Goal: Task Accomplishment & Management: Manage account settings

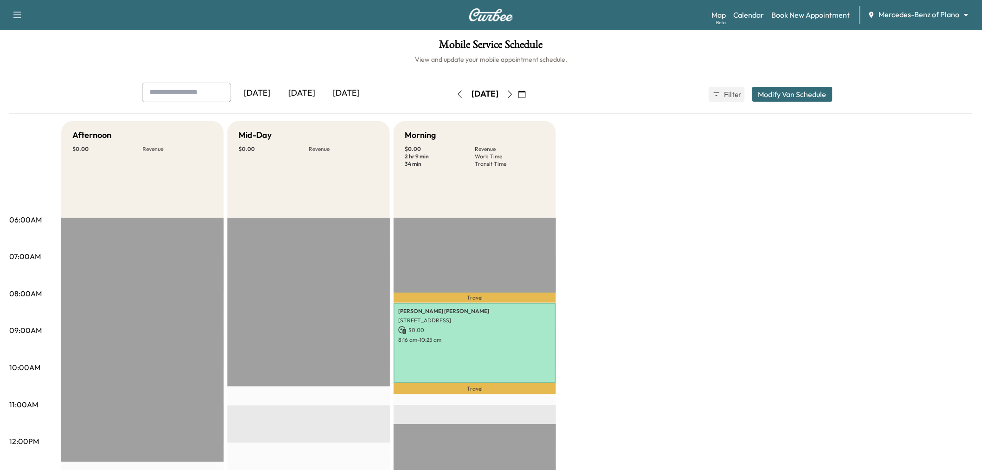
click at [514, 95] on icon "button" at bounding box center [510, 94] width 7 height 7
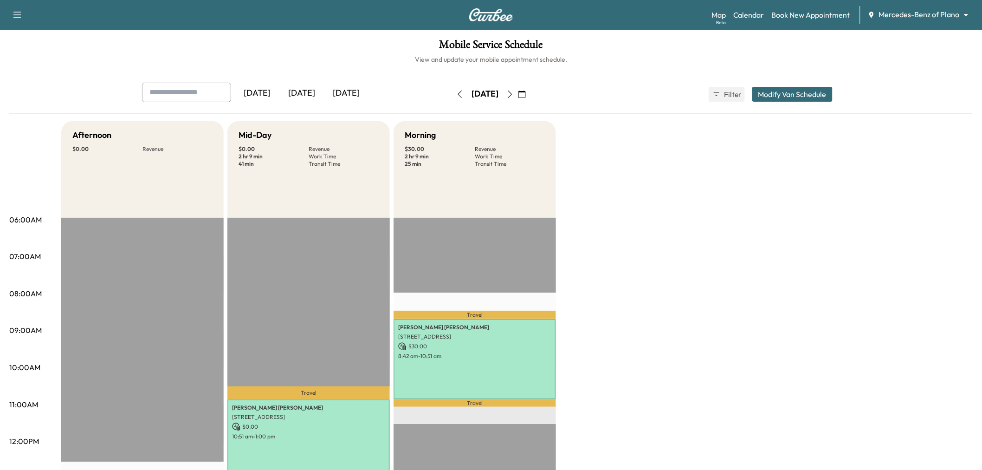
click at [526, 94] on icon "button" at bounding box center [522, 94] width 7 height 7
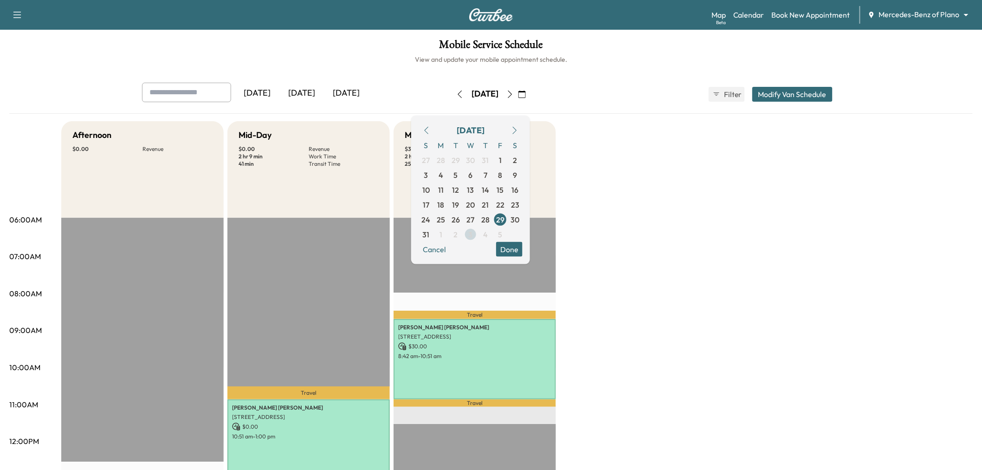
click at [473, 231] on span "3" at bounding box center [471, 233] width 4 height 11
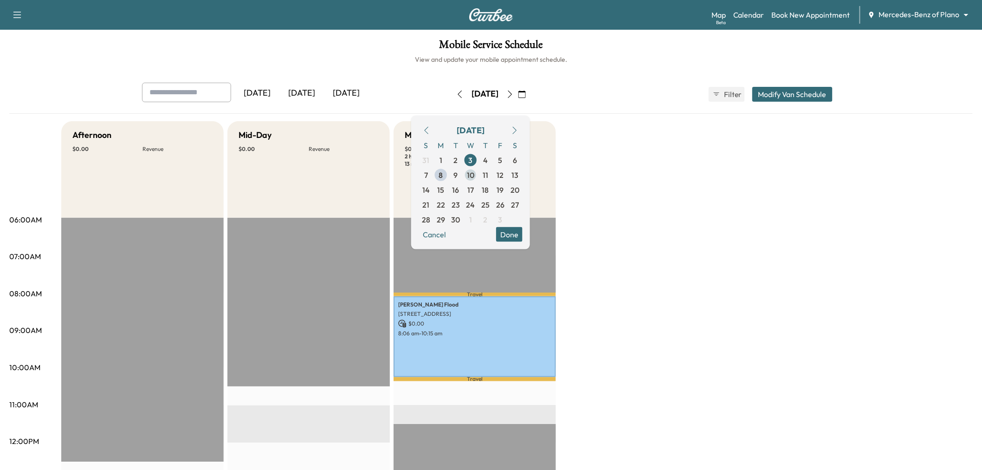
click at [475, 176] on span "10" at bounding box center [470, 174] width 7 height 11
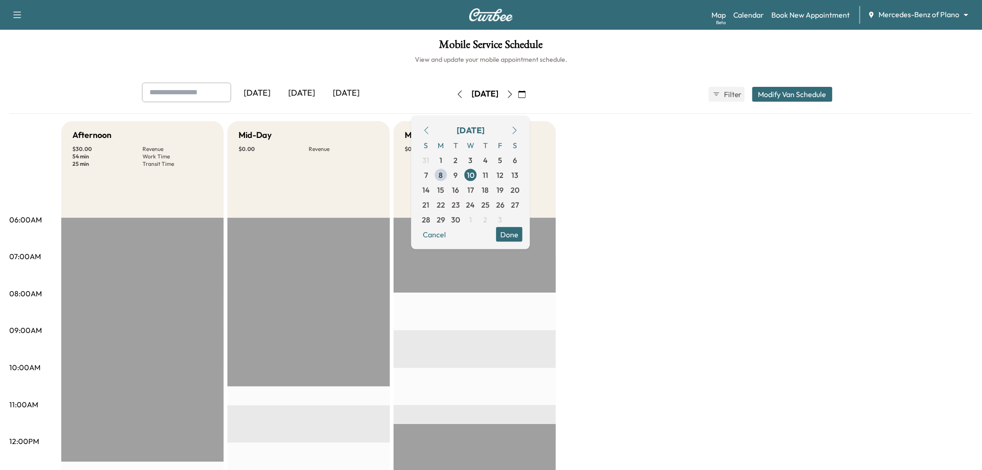
click at [523, 238] on button "Done" at bounding box center [509, 234] width 26 height 15
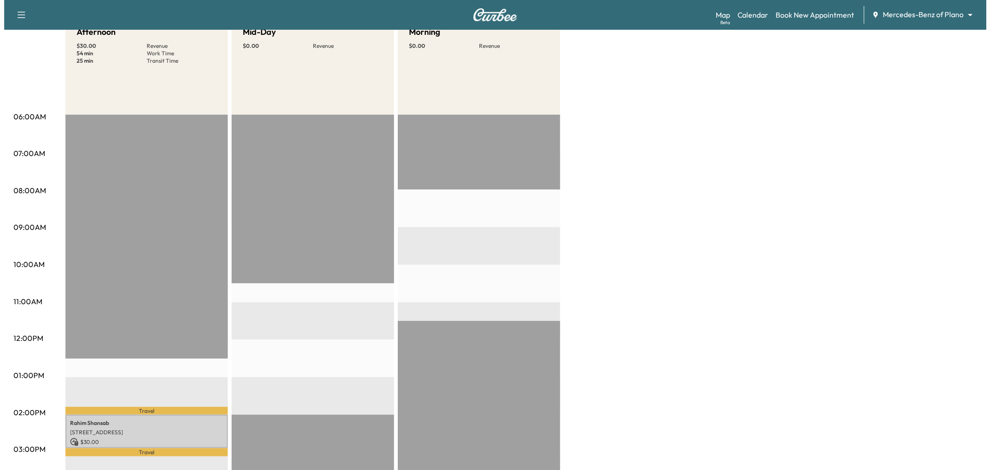
scroll to position [52, 0]
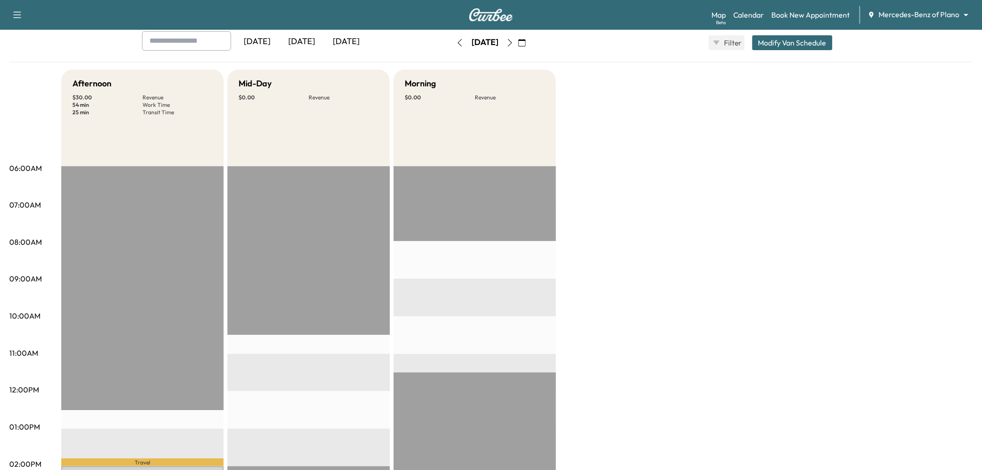
click at [778, 49] on button "Modify Van Schedule" at bounding box center [793, 42] width 80 height 15
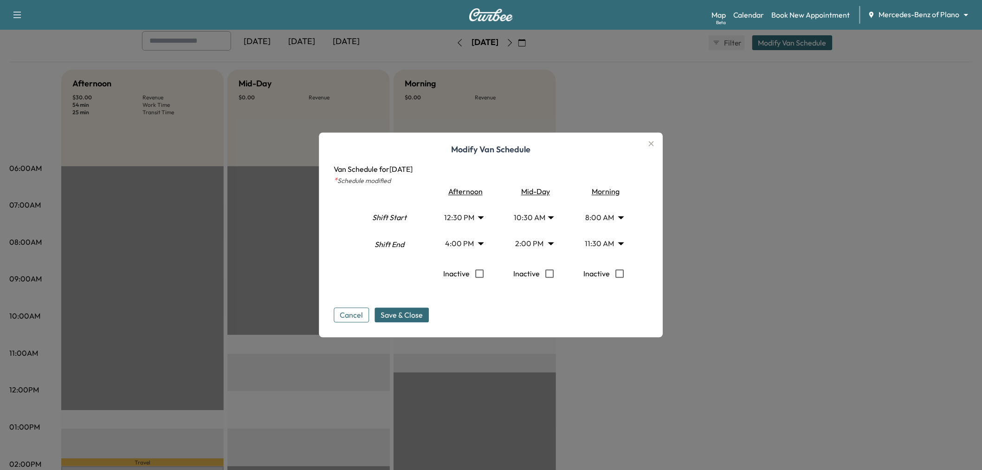
click at [747, 143] on div at bounding box center [491, 235] width 982 height 470
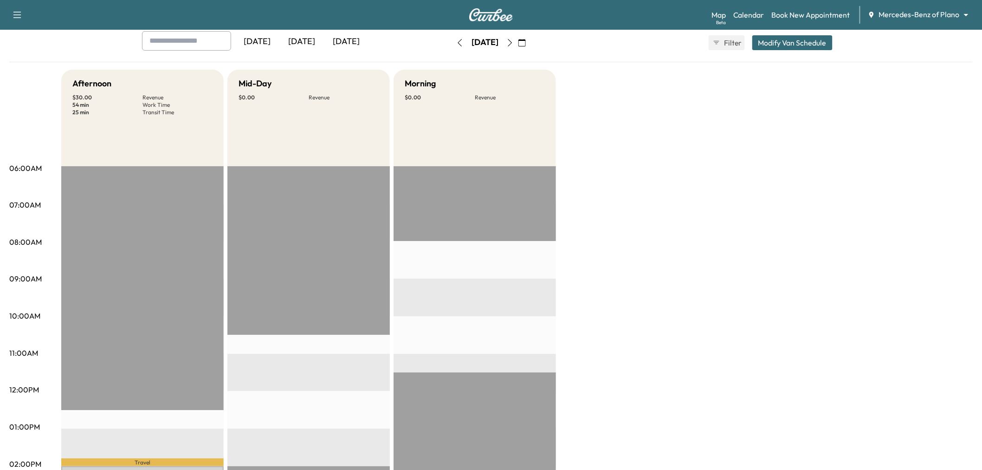
click at [780, 44] on button "Modify Van Schedule" at bounding box center [793, 42] width 80 height 15
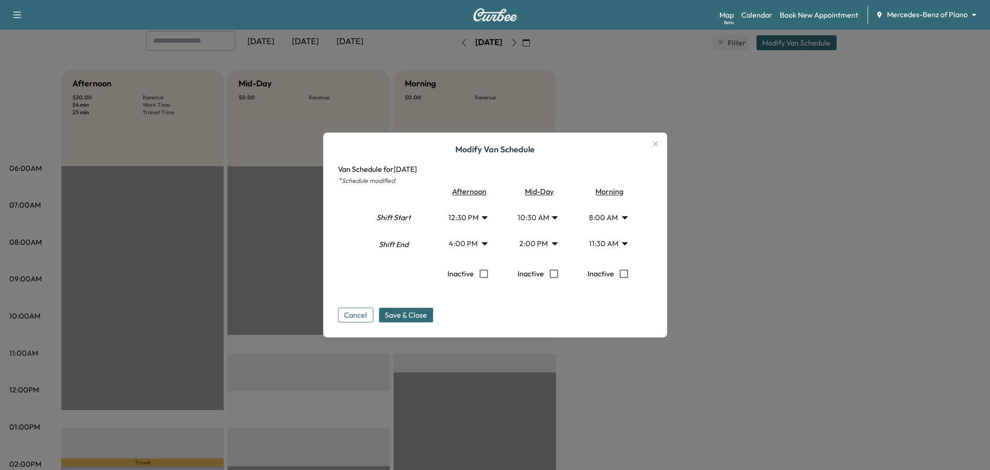
click at [610, 245] on body "Support Log Out Map Beta Calendar Book New Appointment Mercedes-Benz of Plano *…" at bounding box center [495, 183] width 990 height 470
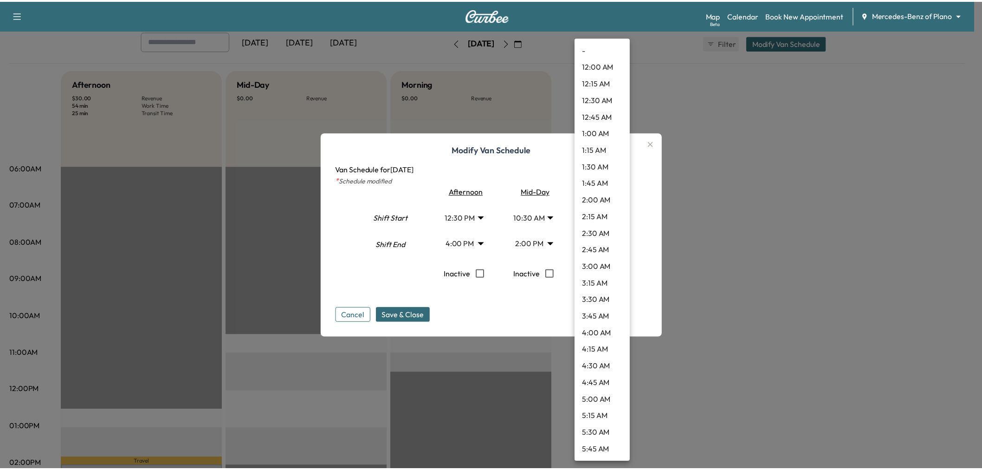
scroll to position [584, 0]
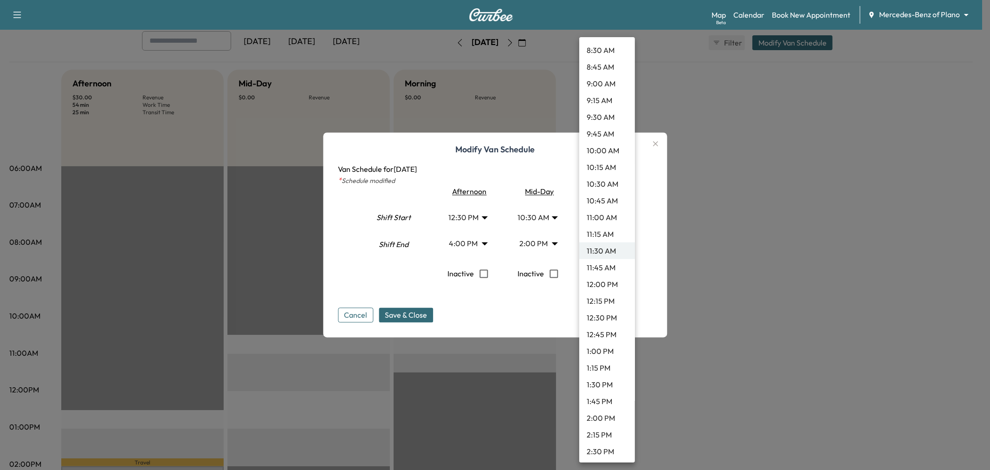
click at [600, 413] on li "2:00 PM" at bounding box center [607, 418] width 56 height 17
type input "**"
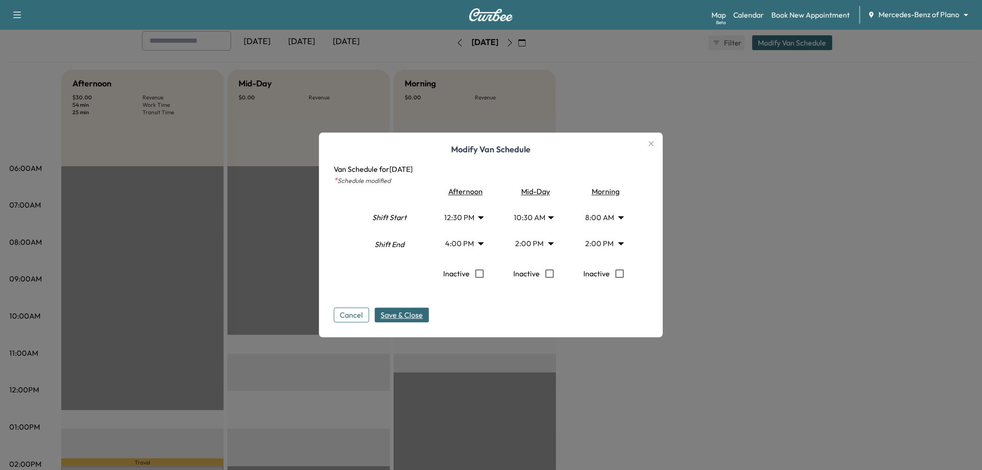
click at [423, 319] on span "Save & Close" at bounding box center [402, 315] width 42 height 11
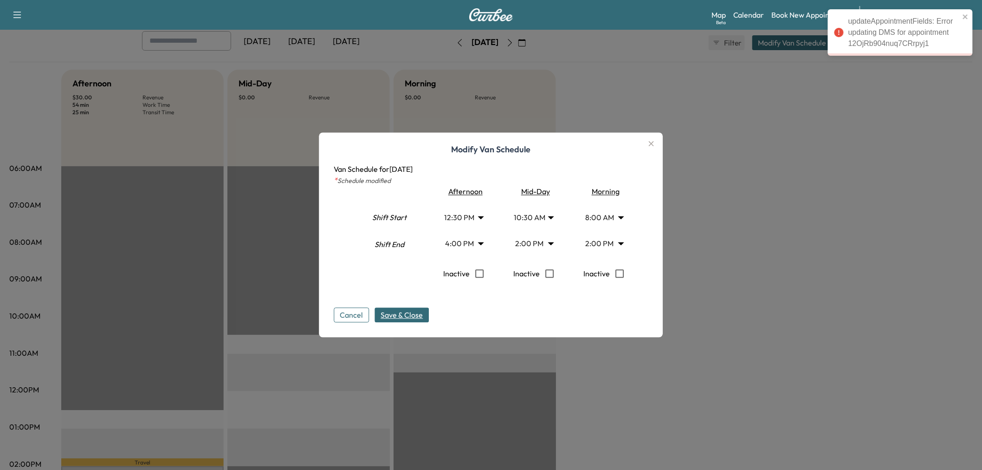
click at [653, 143] on icon "button" at bounding box center [651, 143] width 11 height 11
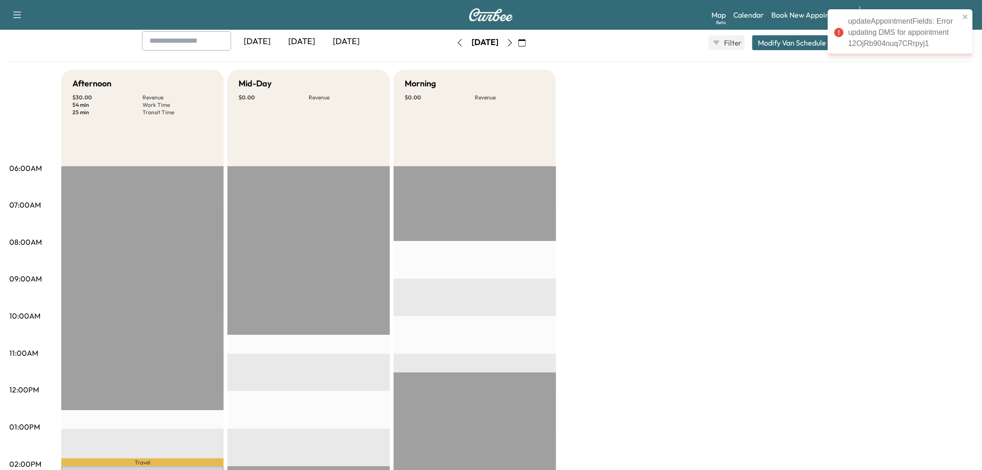
click at [672, 233] on div "Afternoon $ 30.00 Revenue 54 min Work Time 25 min Transit Time Travel Rahim Sha…" at bounding box center [517, 418] width 912 height 696
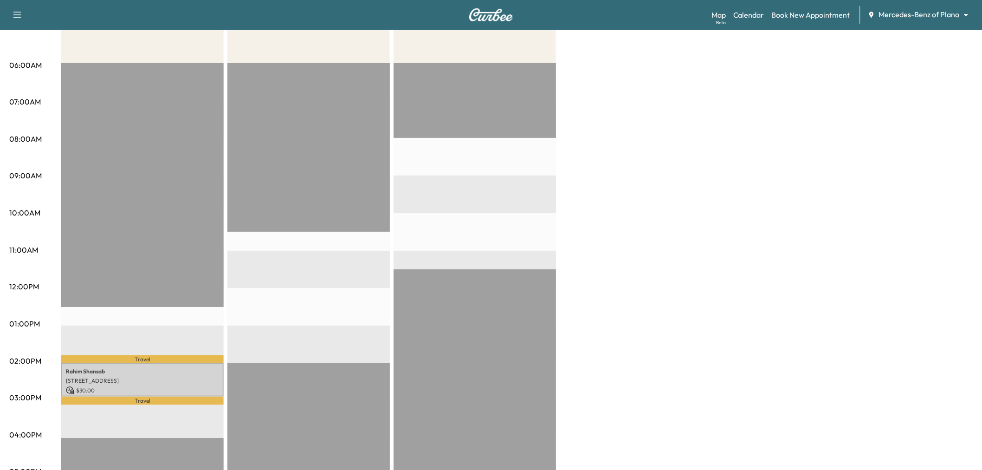
scroll to position [0, 0]
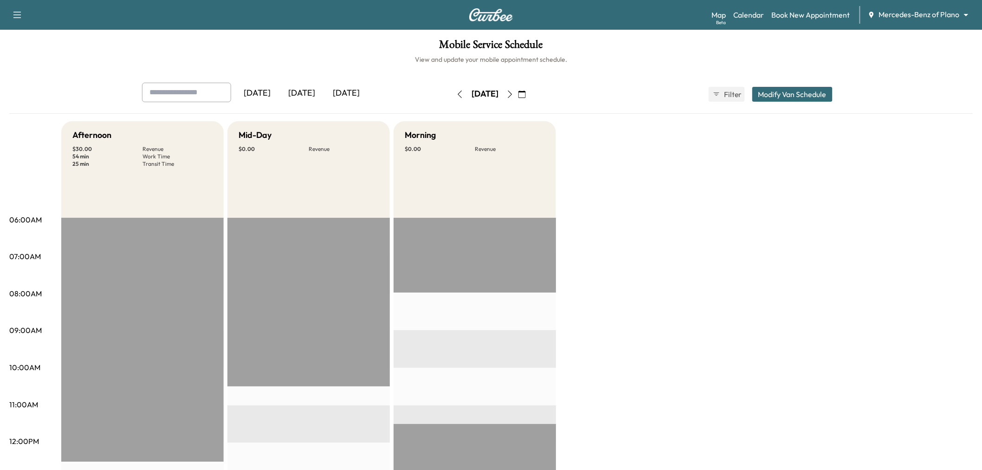
click at [514, 98] on icon "button" at bounding box center [510, 94] width 7 height 7
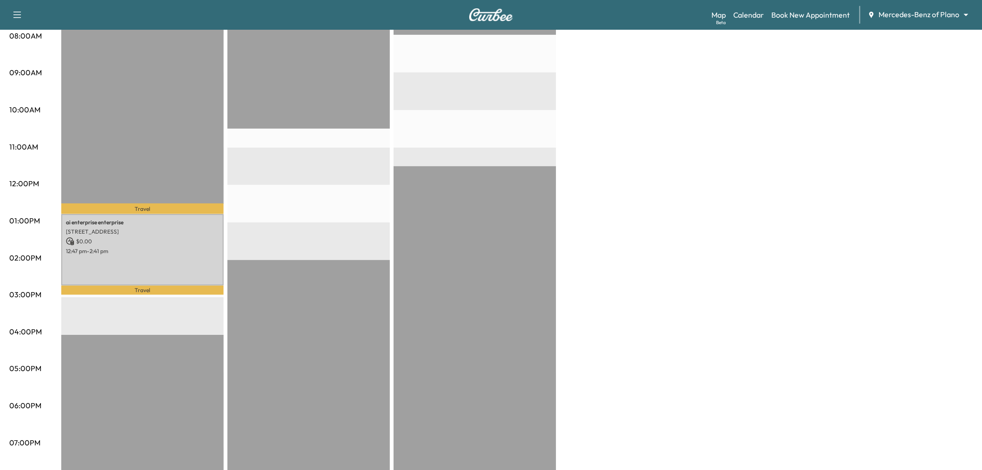
scroll to position [155, 0]
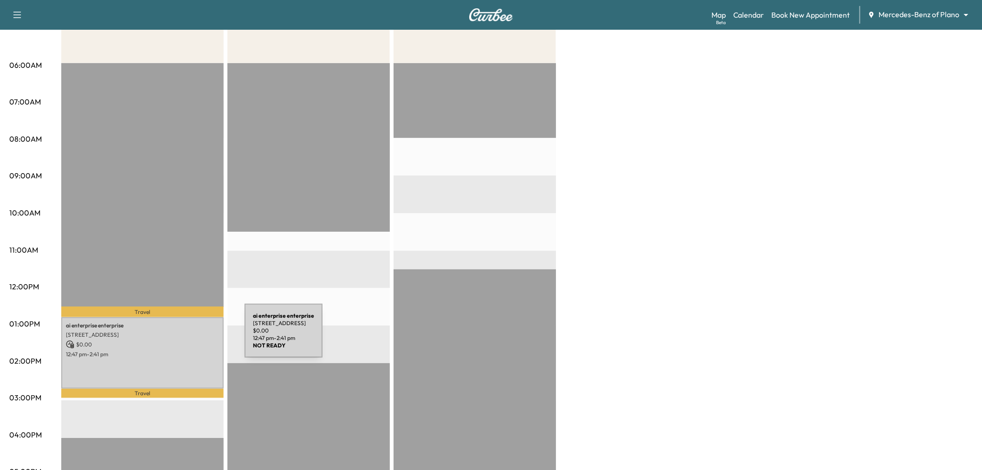
click at [175, 340] on p "$ 0.00" at bounding box center [142, 344] width 153 height 8
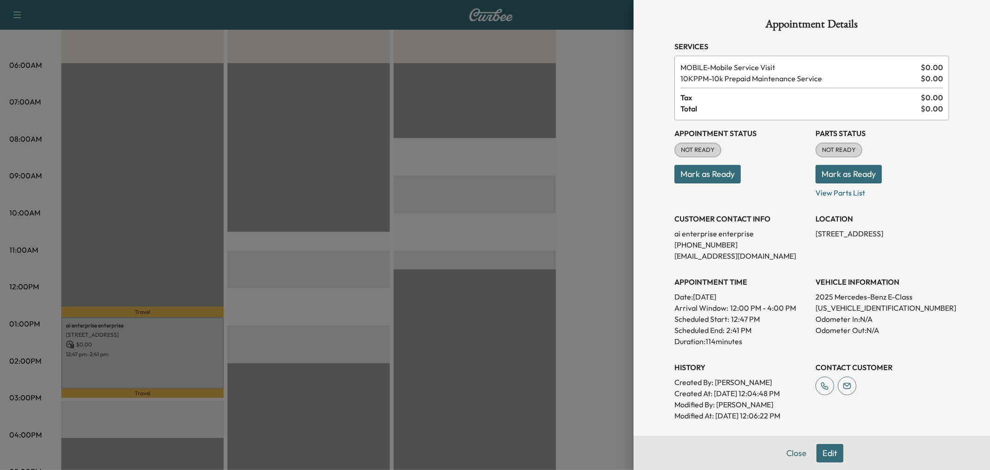
click at [410, 275] on div at bounding box center [495, 235] width 990 height 470
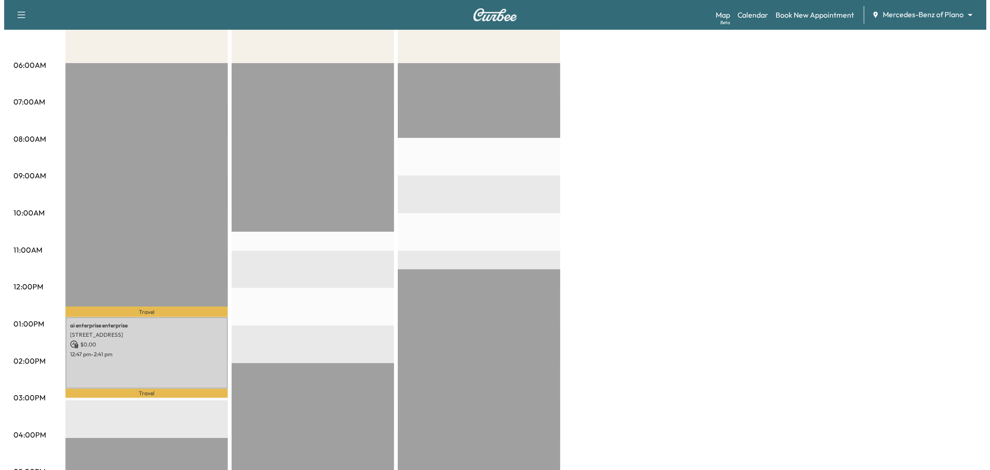
scroll to position [0, 0]
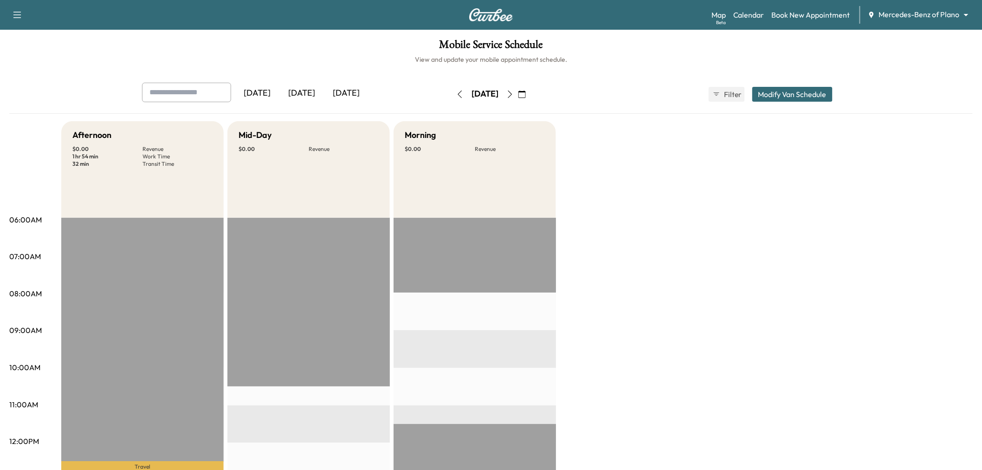
click at [787, 101] on button "Modify Van Schedule" at bounding box center [793, 94] width 80 height 15
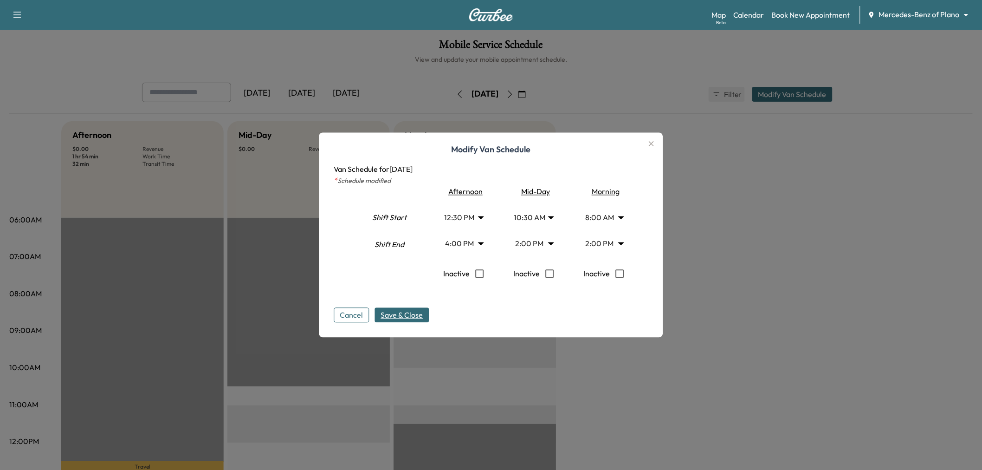
click at [787, 93] on div at bounding box center [491, 235] width 982 height 470
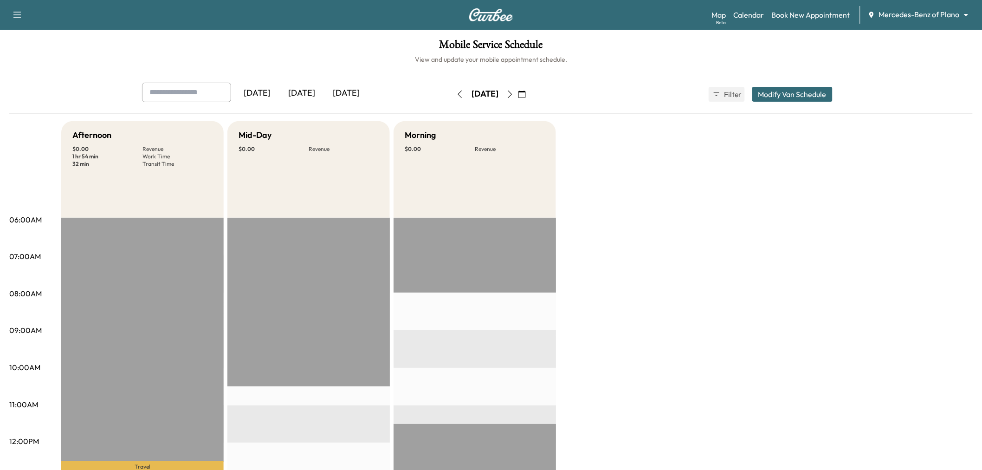
click at [771, 105] on div "Yesterday Today Tomorrow Thursday, September 11 September 2025 S M T W T F S 31…" at bounding box center [491, 94] width 713 height 23
click at [768, 90] on button "Modify Van Schedule" at bounding box center [793, 94] width 80 height 15
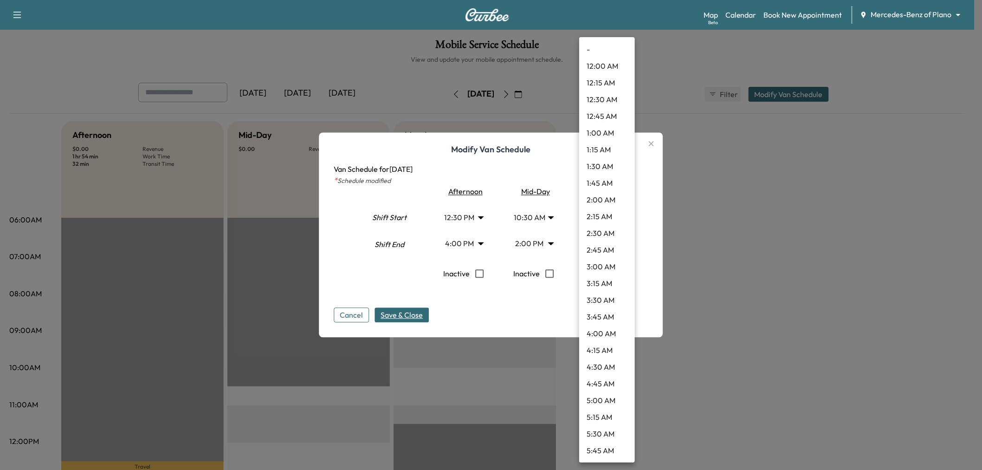
click at [603, 244] on body "Support Log Out Map Beta Calendar Book New Appointment Mercedes-Benz of Plano *…" at bounding box center [491, 235] width 982 height 470
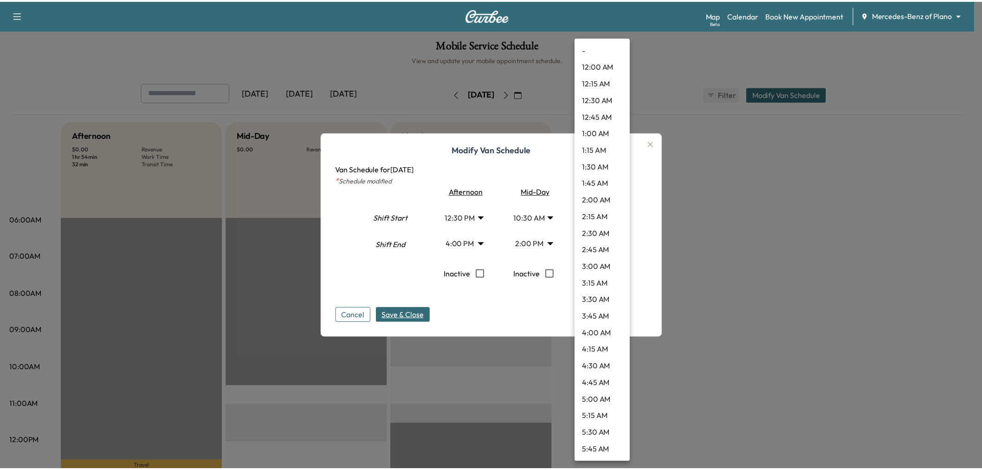
scroll to position [751, 0]
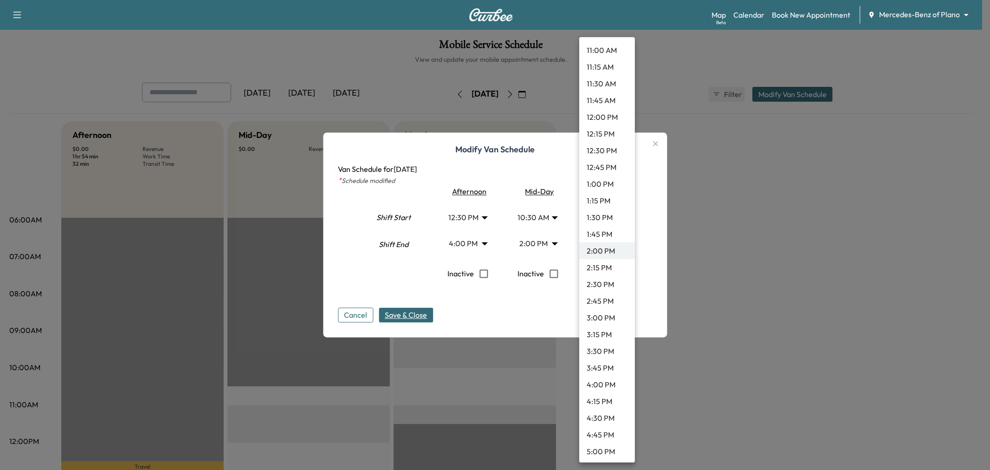
drag, startPoint x: 513, startPoint y: 303, endPoint x: 472, endPoint y: 308, distance: 41.2
click at [512, 305] on div at bounding box center [495, 235] width 990 height 470
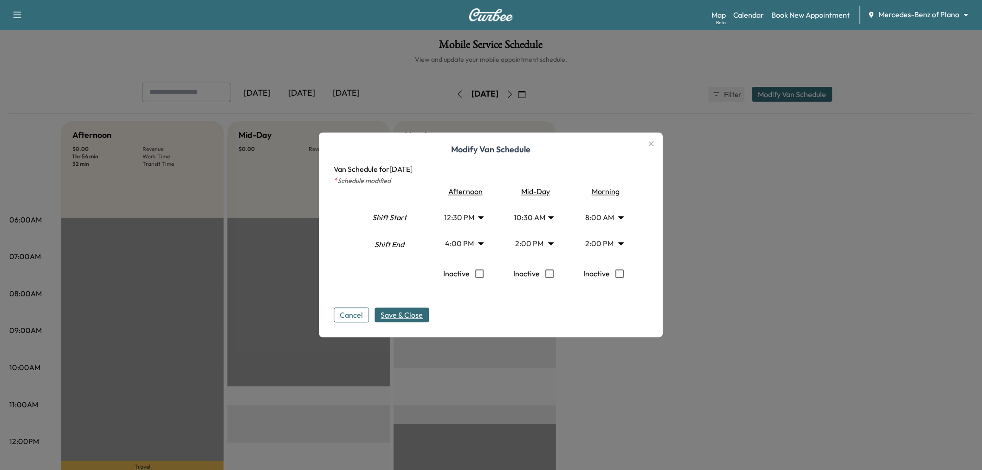
click at [408, 316] on span "Save & Close" at bounding box center [402, 315] width 42 height 11
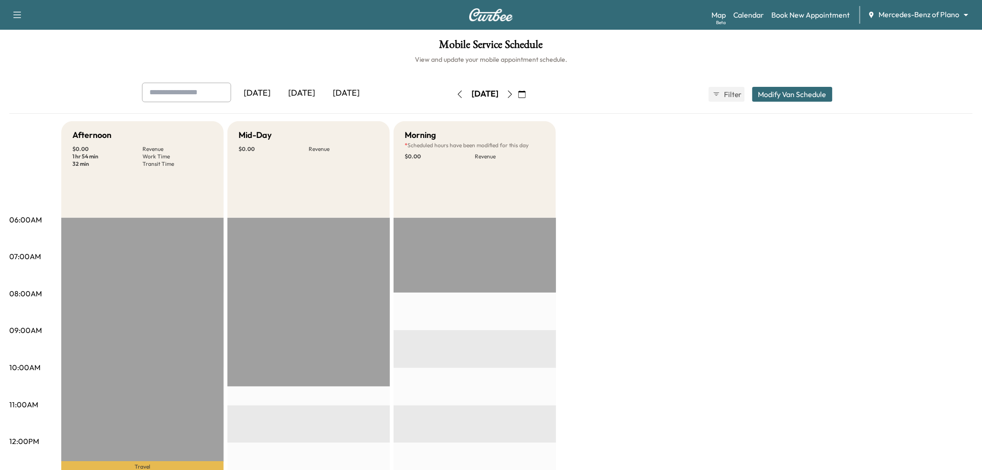
scroll to position [52, 0]
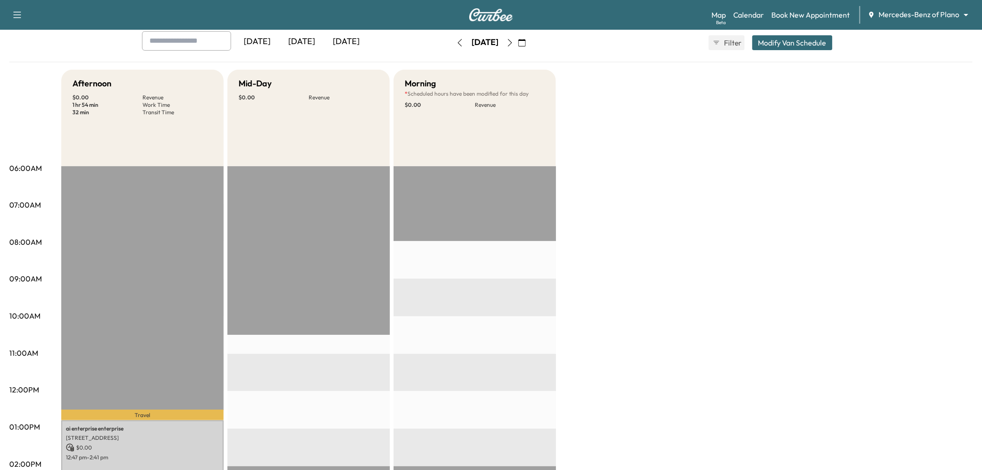
click at [360, 39] on div "[DATE]" at bounding box center [346, 41] width 45 height 21
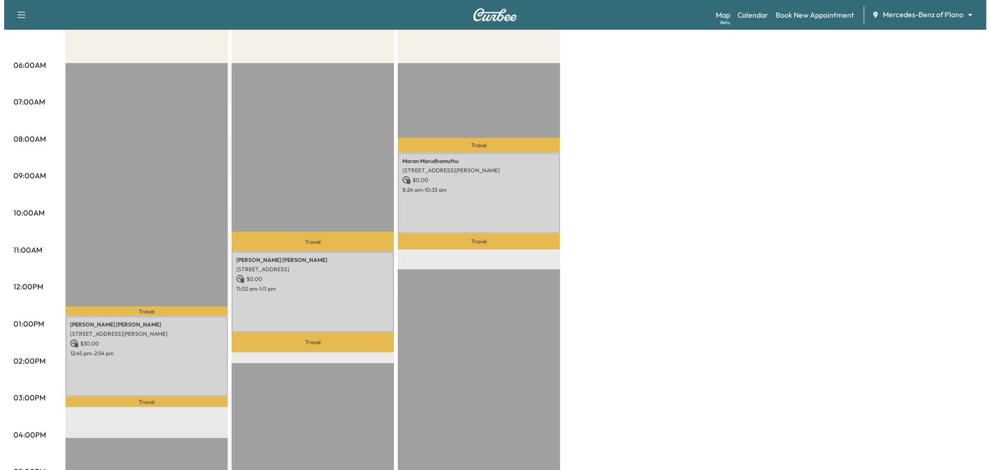
scroll to position [52, 0]
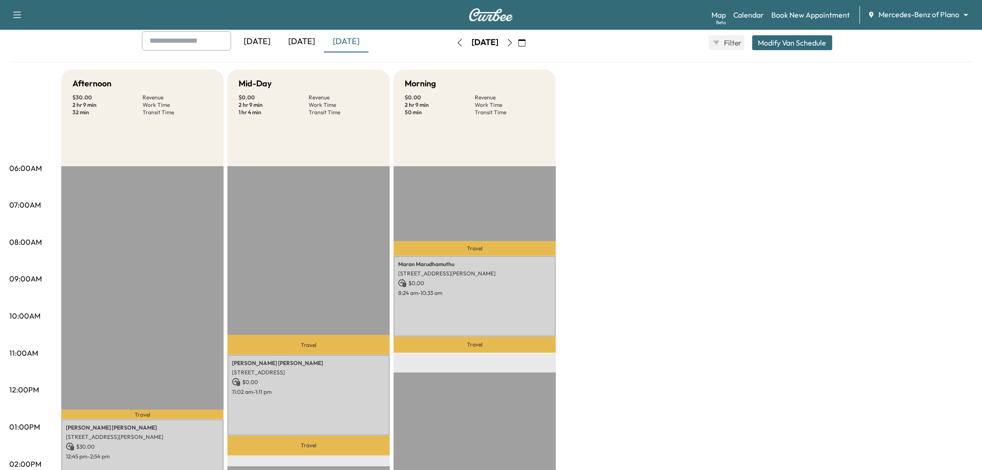
click at [796, 43] on button "Modify Van Schedule" at bounding box center [793, 42] width 80 height 15
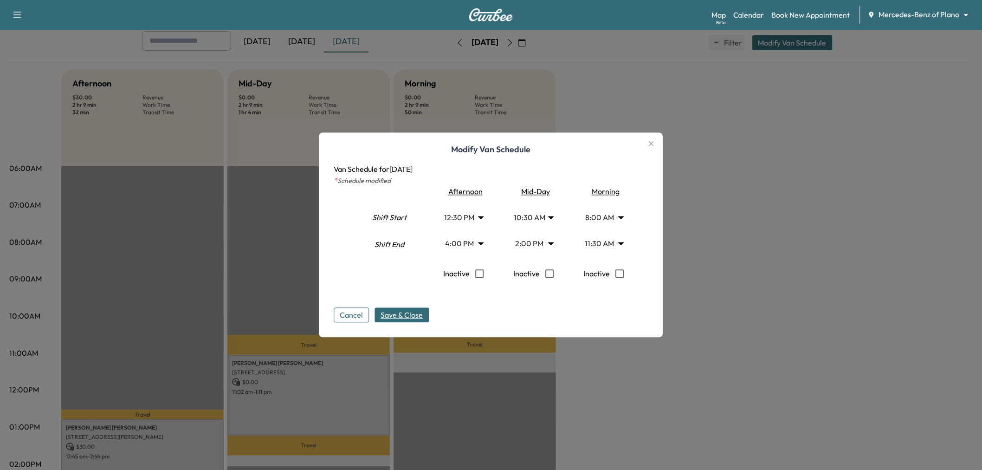
click at [547, 215] on body "Support Log Out Map Beta Calendar Book New Appointment Mercedes-Benz of Plano *…" at bounding box center [491, 183] width 982 height 470
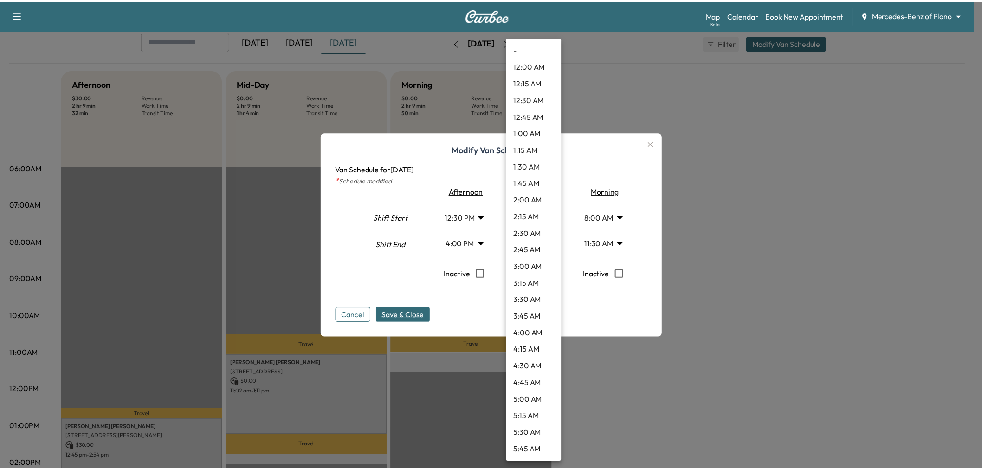
scroll to position [518, 0]
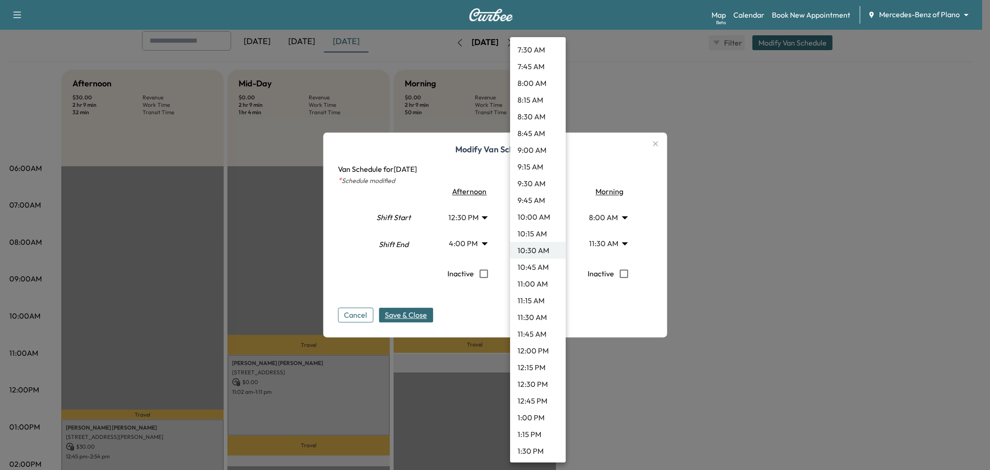
click at [543, 265] on li "10:45 AM" at bounding box center [538, 267] width 56 height 17
type input "*****"
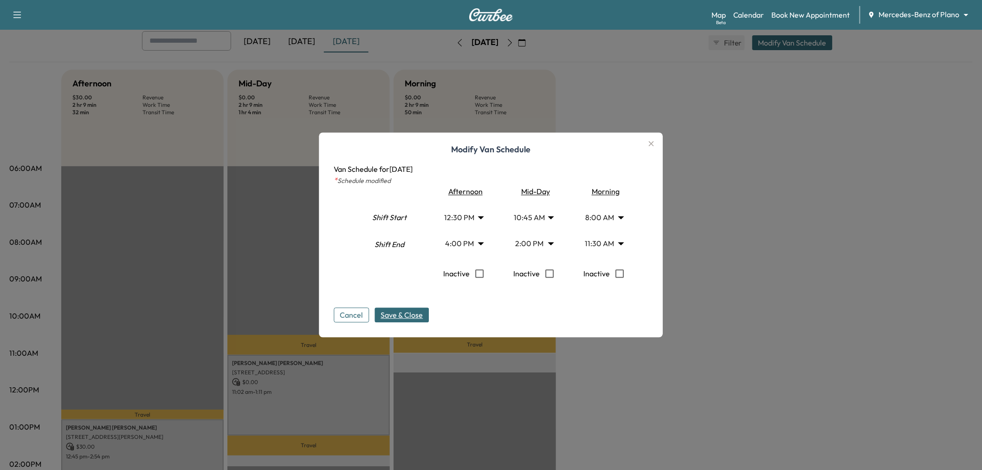
click at [422, 312] on span "Save & Close" at bounding box center [402, 315] width 42 height 11
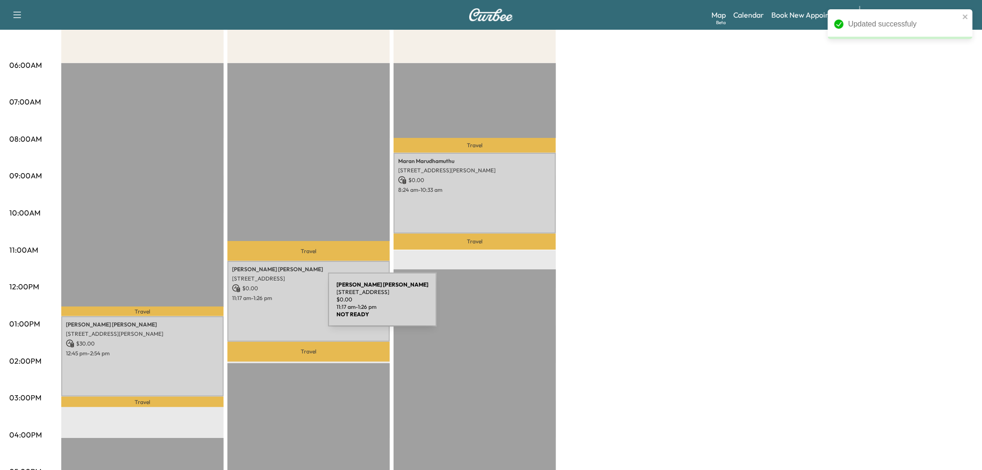
scroll to position [52, 0]
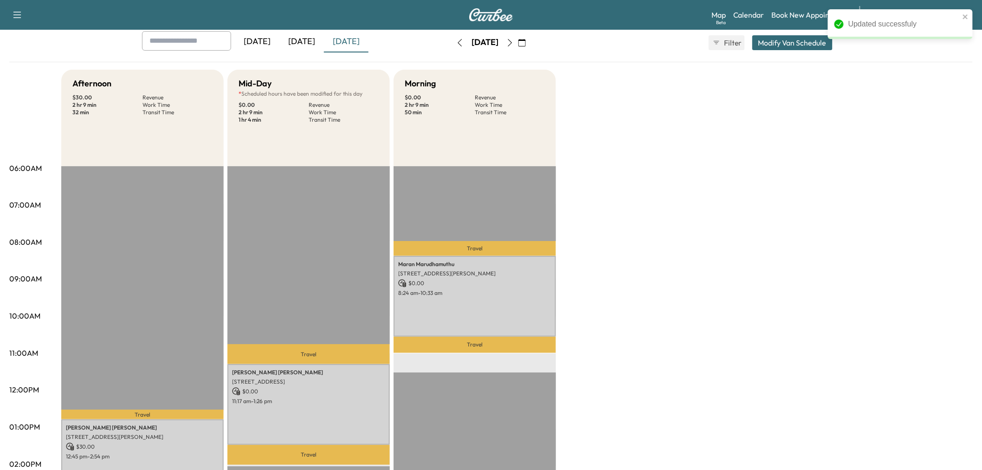
drag, startPoint x: 796, startPoint y: 45, endPoint x: 792, endPoint y: 45, distance: 4.7
click at [796, 45] on button "Modify Van Schedule" at bounding box center [793, 42] width 80 height 15
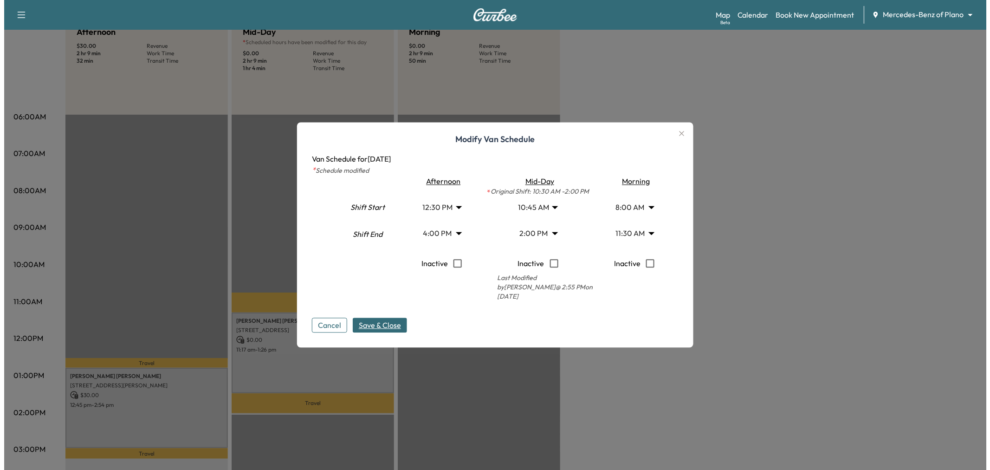
scroll to position [155, 0]
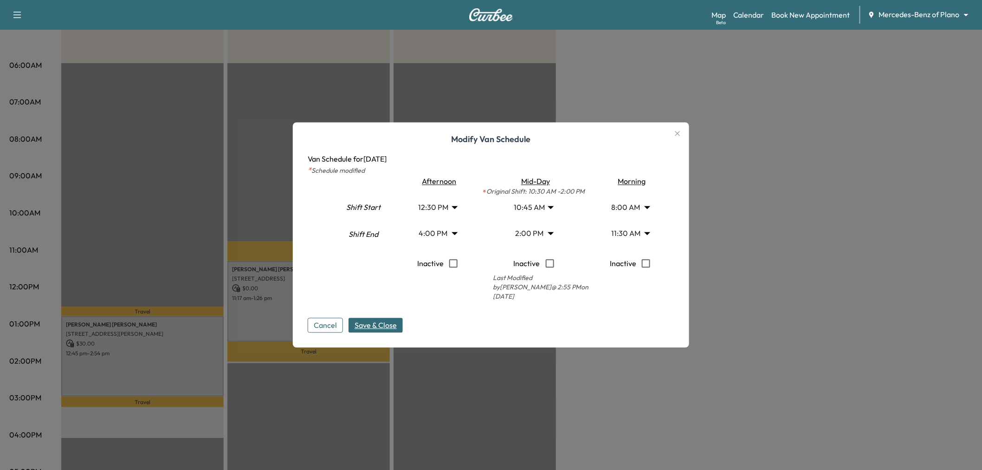
click at [440, 229] on body "Support Log Out Map Beta Calendar Book New Appointment Mercedes-Benz of Plano *…" at bounding box center [491, 80] width 982 height 470
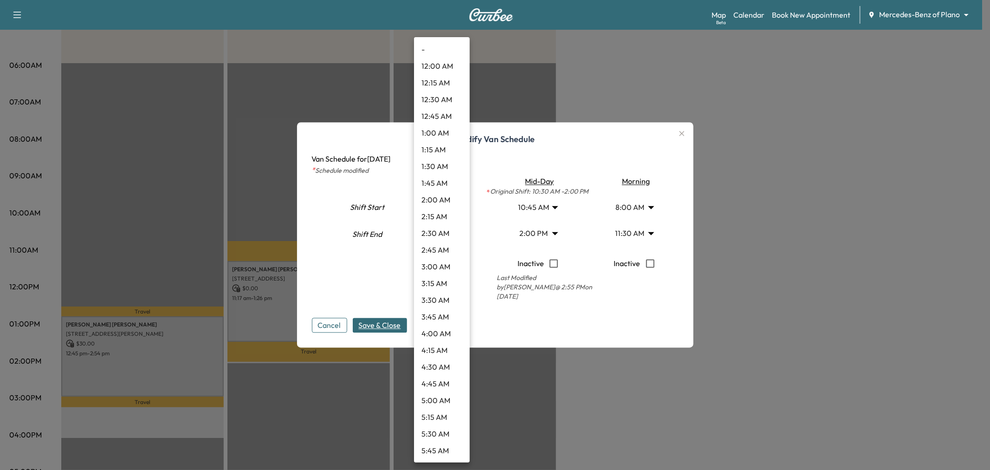
scroll to position [885, 0]
click at [446, 280] on li "4:30 PM" at bounding box center [442, 284] width 56 height 17
type input "****"
click at [435, 201] on body "Support Log Out Map Beta Calendar Book New Appointment Mercedes-Benz of Plano *…" at bounding box center [495, 80] width 990 height 470
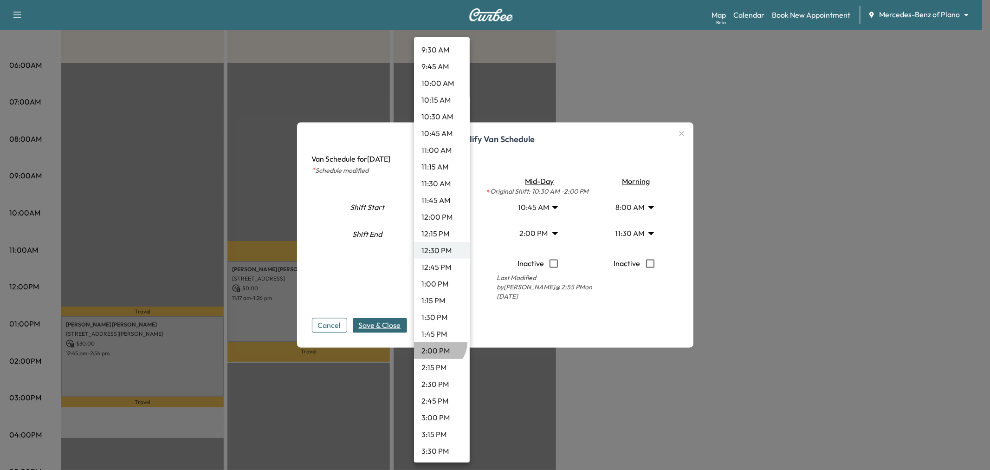
click at [438, 342] on li "2:00 PM" at bounding box center [442, 350] width 56 height 17
type input "**"
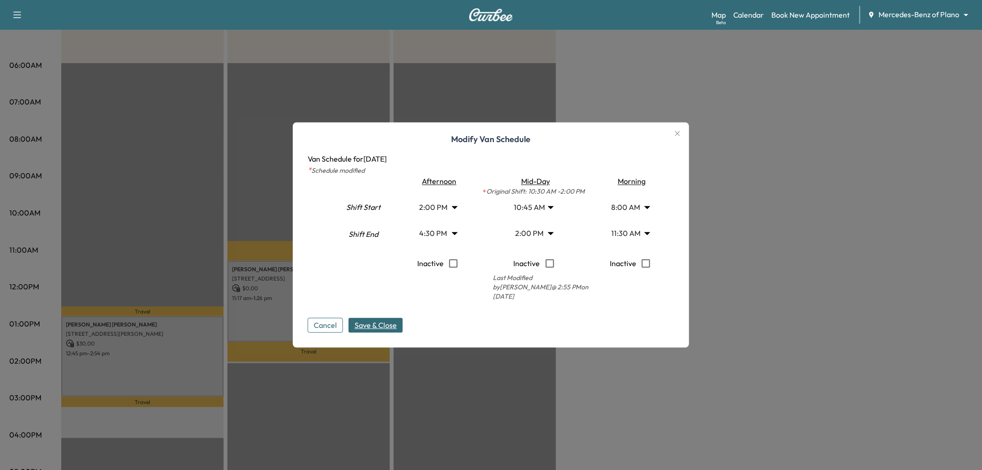
click at [397, 325] on span "Save & Close" at bounding box center [376, 325] width 42 height 11
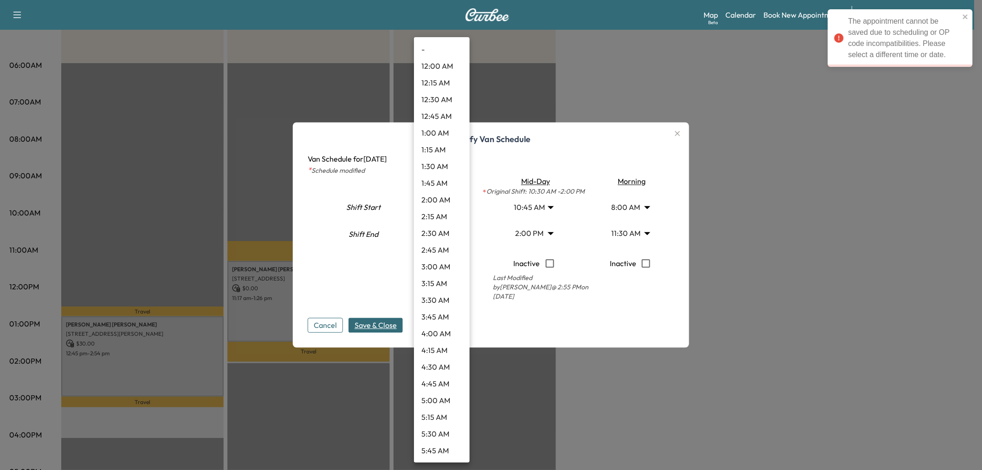
click at [451, 237] on body "The appointment cannot be saved due to scheduling or OP code incompatibilities.…" at bounding box center [491, 80] width 982 height 470
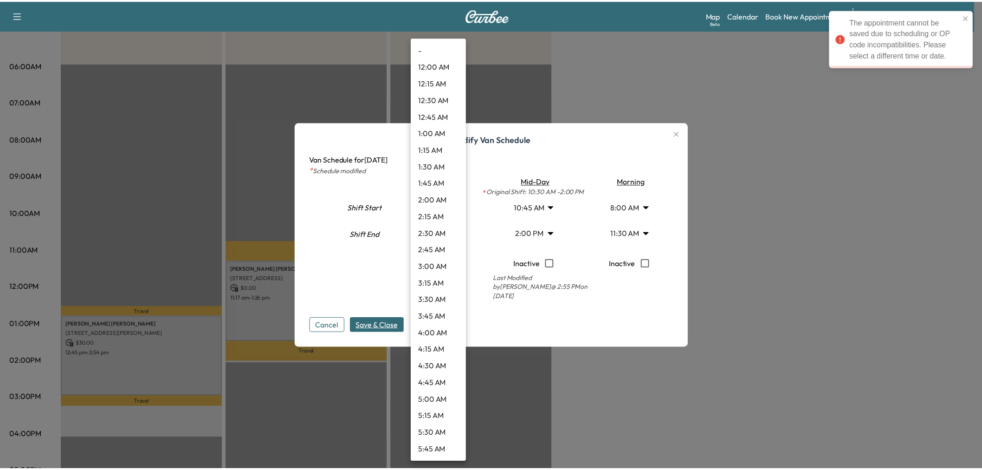
scroll to position [918, 0]
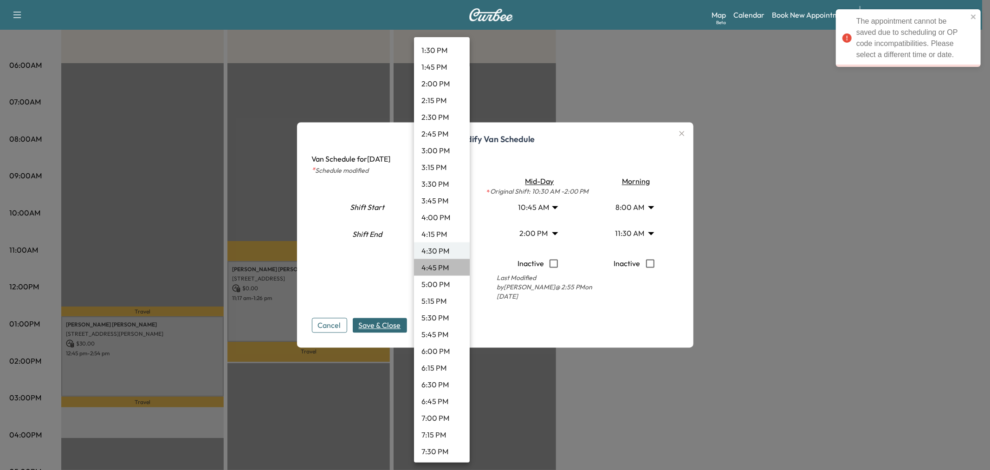
click at [442, 270] on li "4:45 PM" at bounding box center [442, 267] width 56 height 17
type input "*****"
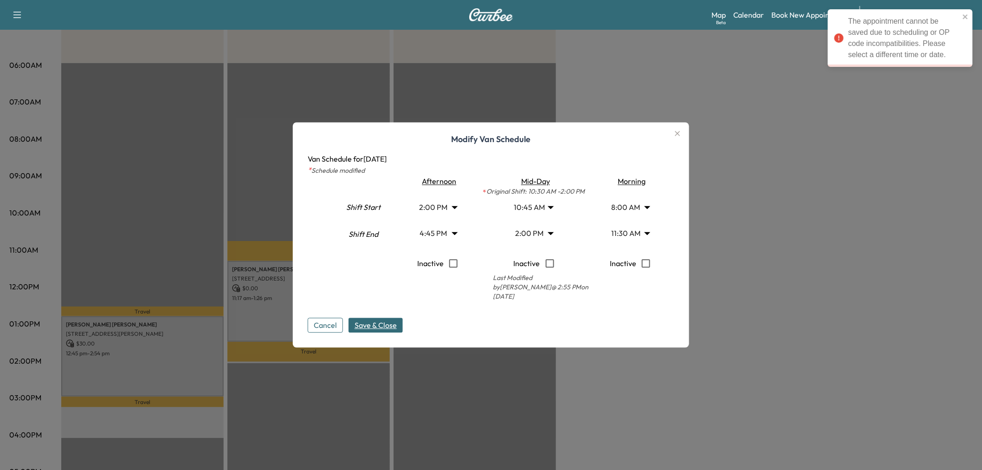
click at [377, 324] on span "Save & Close" at bounding box center [376, 325] width 42 height 11
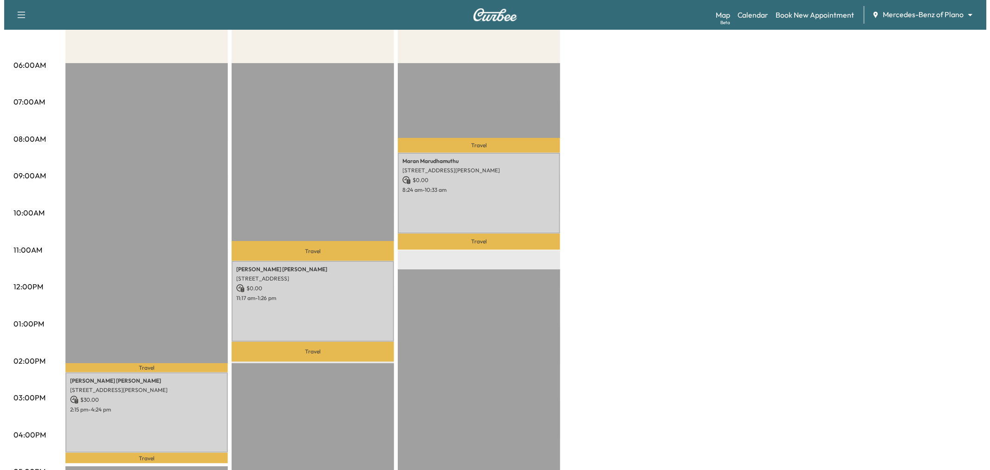
scroll to position [52, 0]
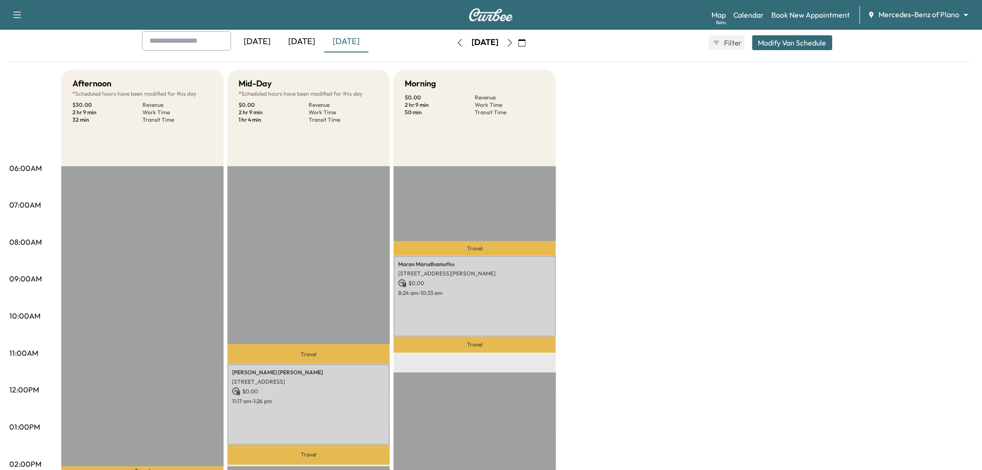
click at [822, 44] on button "Modify Van Schedule" at bounding box center [793, 42] width 80 height 15
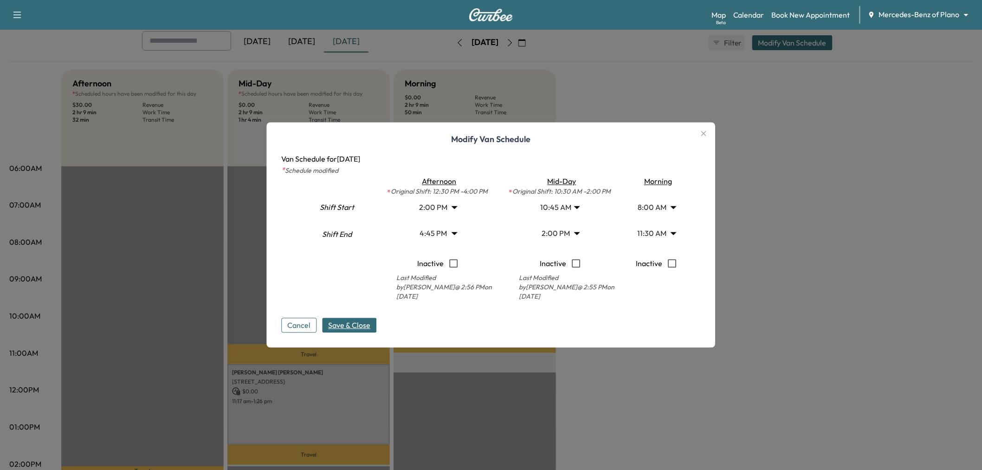
click at [446, 209] on body "Support Log Out Map Beta Calendar Book New Appointment Mercedes-Benz of Plano *…" at bounding box center [491, 183] width 982 height 470
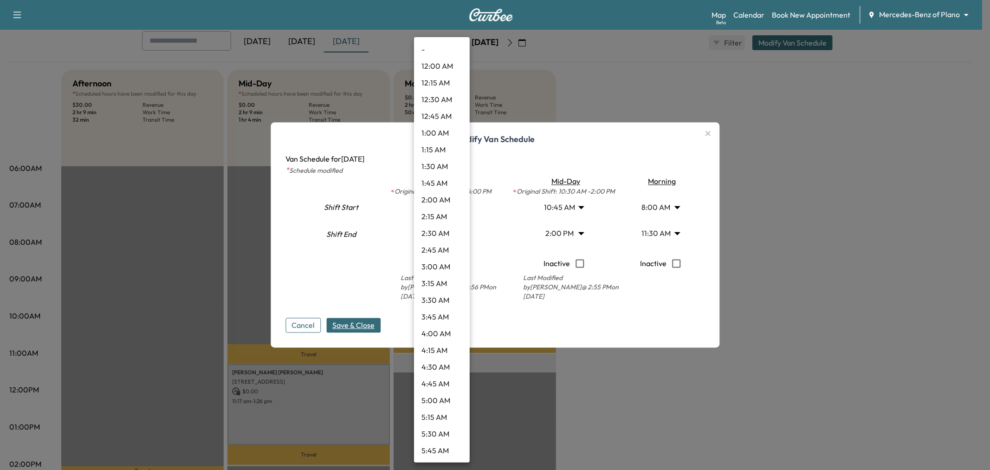
scroll to position [751, 0]
click at [444, 229] on li "1:45 PM" at bounding box center [442, 234] width 56 height 17
type input "*****"
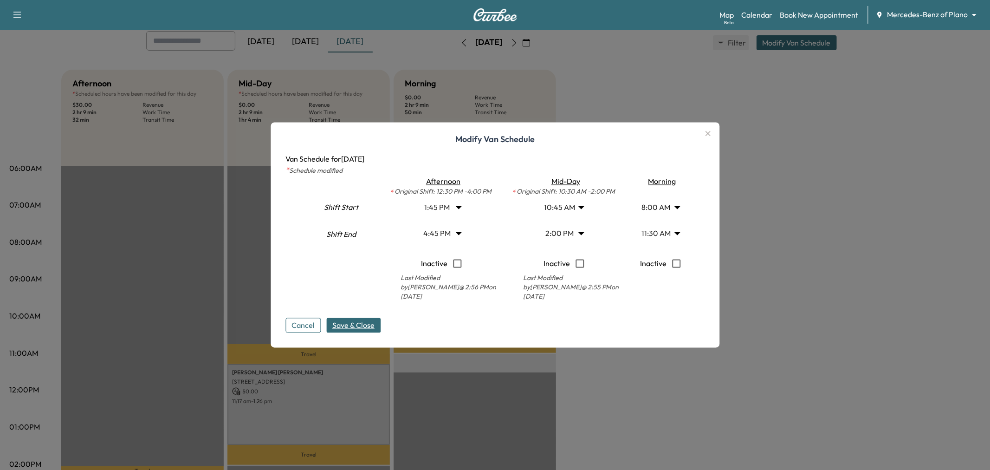
click at [445, 232] on body "Support Log Out Map Beta Calendar Book New Appointment Mercedes-Benz of Plano *…" at bounding box center [495, 183] width 990 height 470
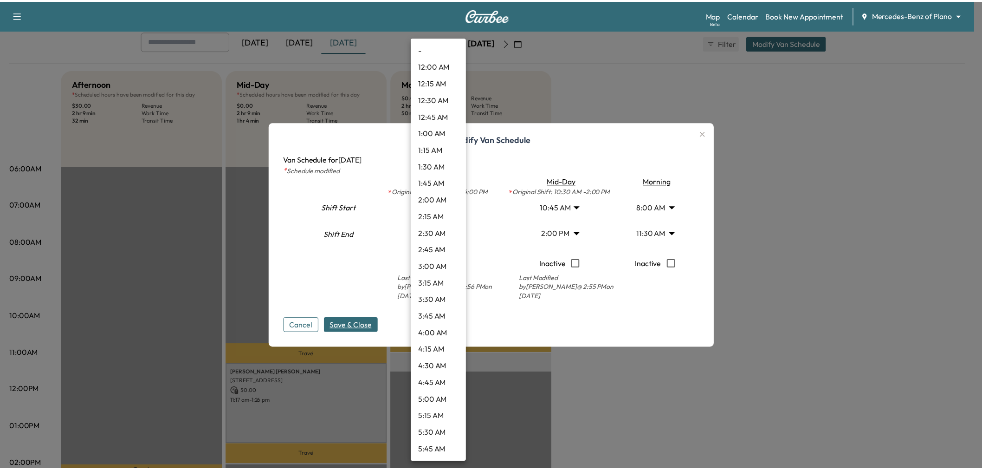
scroll to position [936, 0]
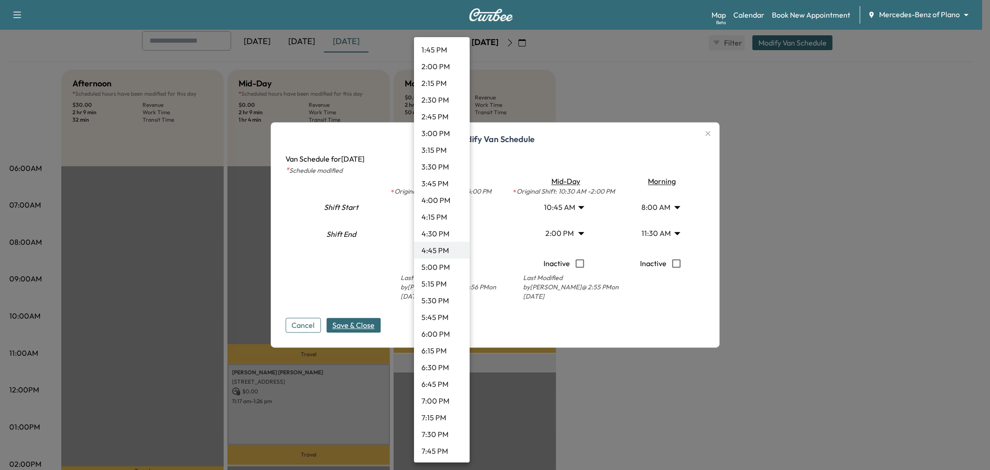
click at [367, 324] on div at bounding box center [495, 235] width 990 height 470
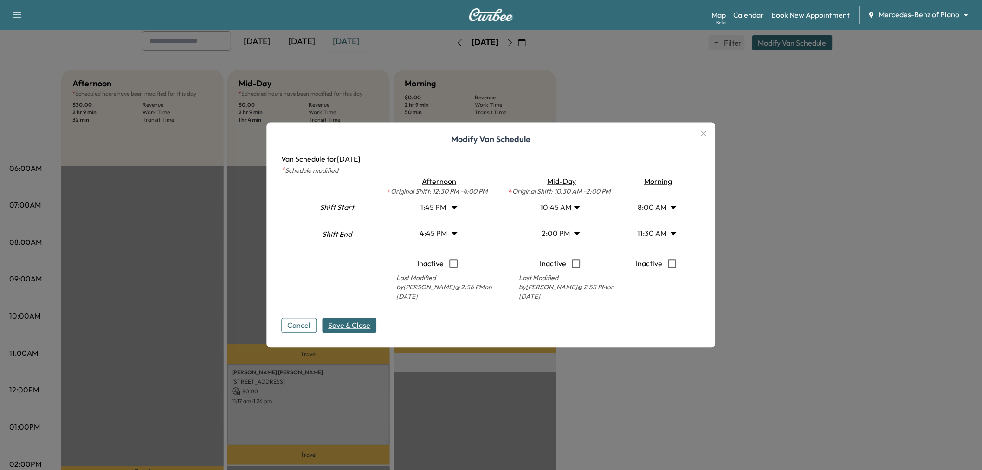
click at [357, 325] on span "Save & Close" at bounding box center [350, 325] width 42 height 11
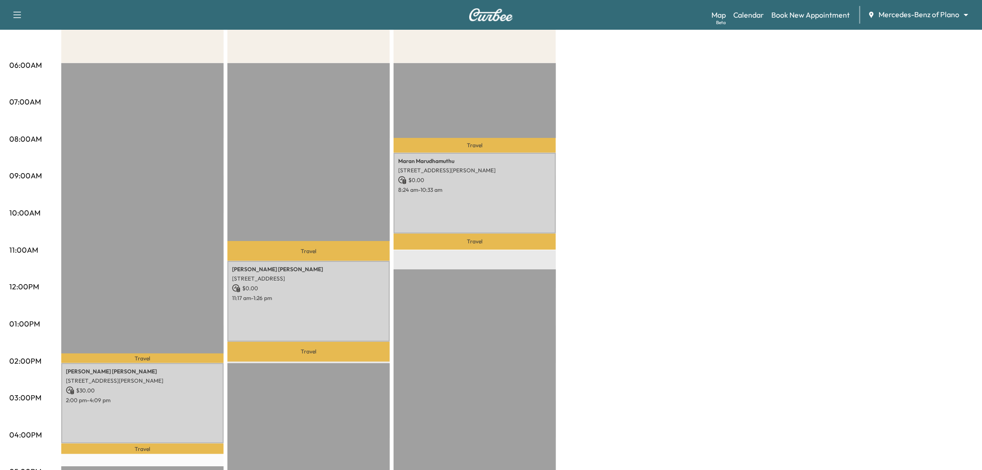
scroll to position [52, 0]
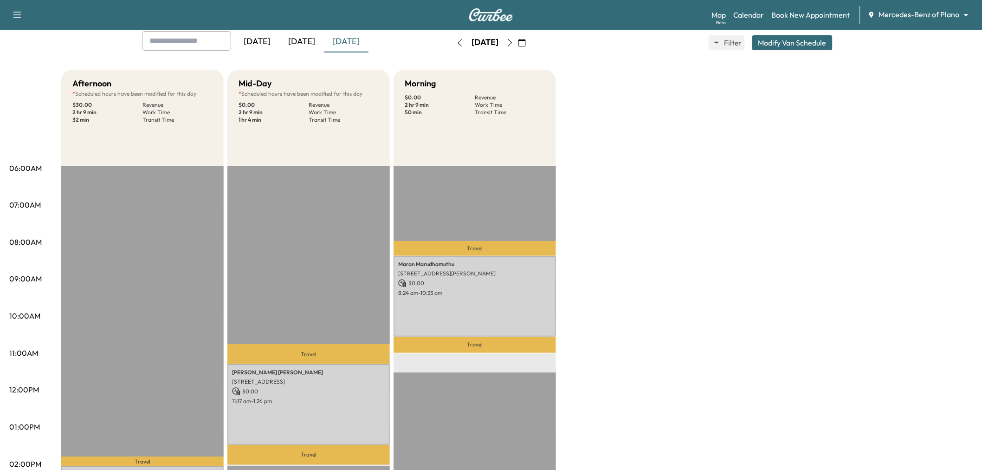
click at [514, 42] on icon "button" at bounding box center [510, 42] width 7 height 7
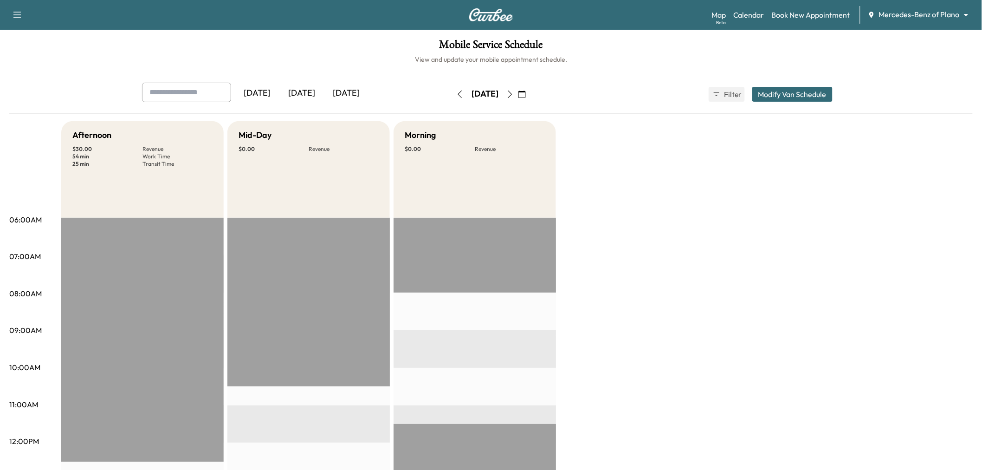
click at [518, 90] on button "button" at bounding box center [510, 94] width 16 height 15
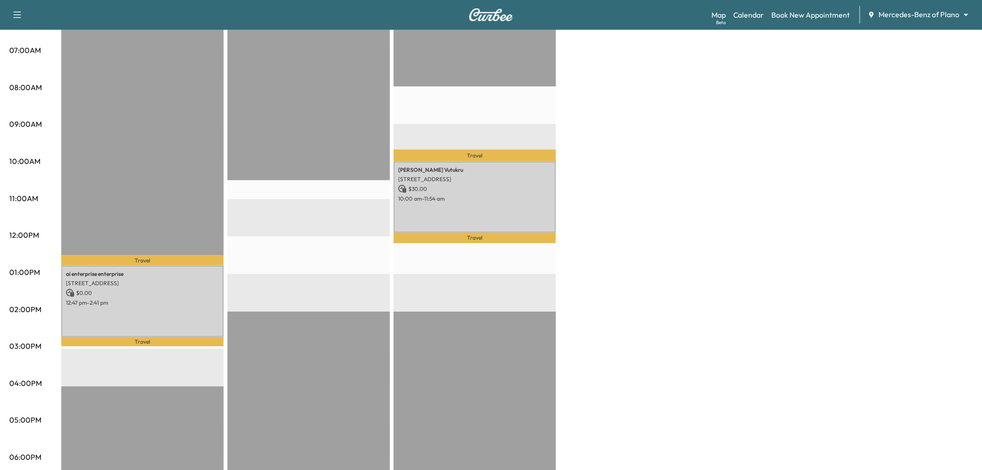
scroll to position [155, 0]
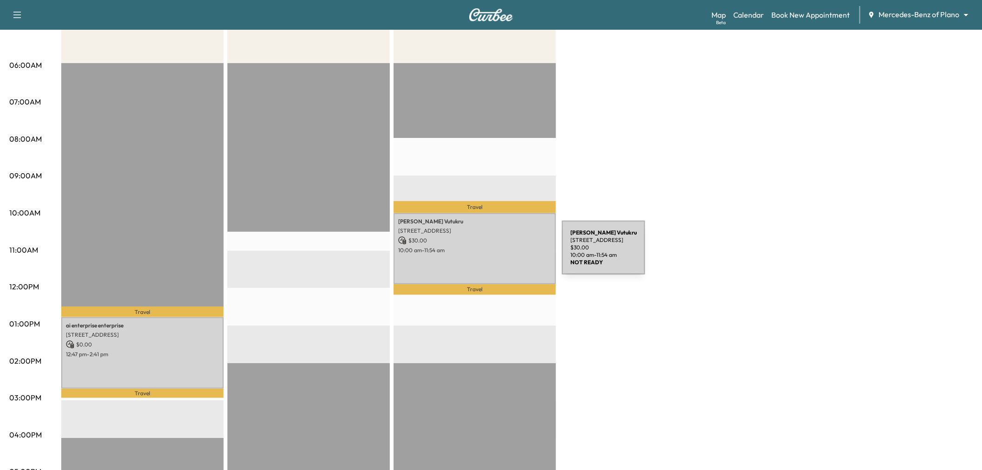
click at [493, 253] on div "Venket Vutukru 13021 Scissortail Dr, Frisco, TX 75033, US $ 30.00 10:00 am - 11…" at bounding box center [475, 248] width 163 height 71
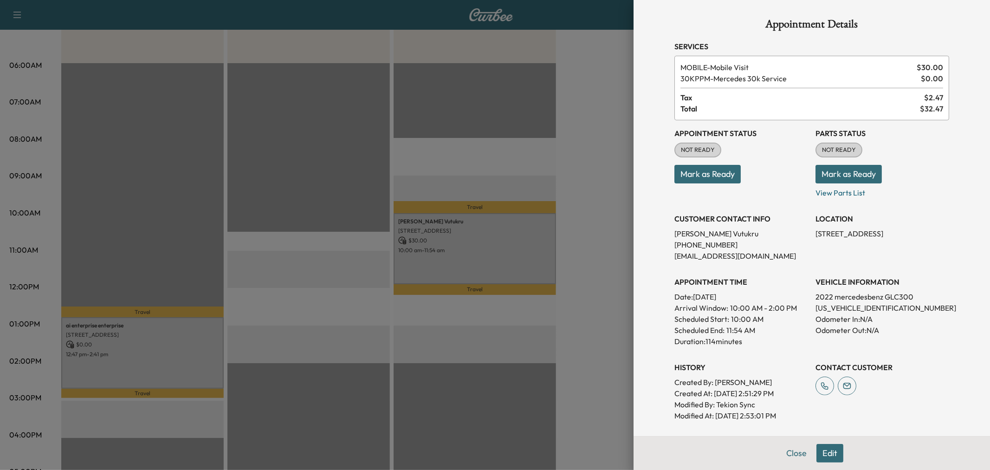
click at [821, 454] on button "Edit" at bounding box center [830, 453] width 27 height 19
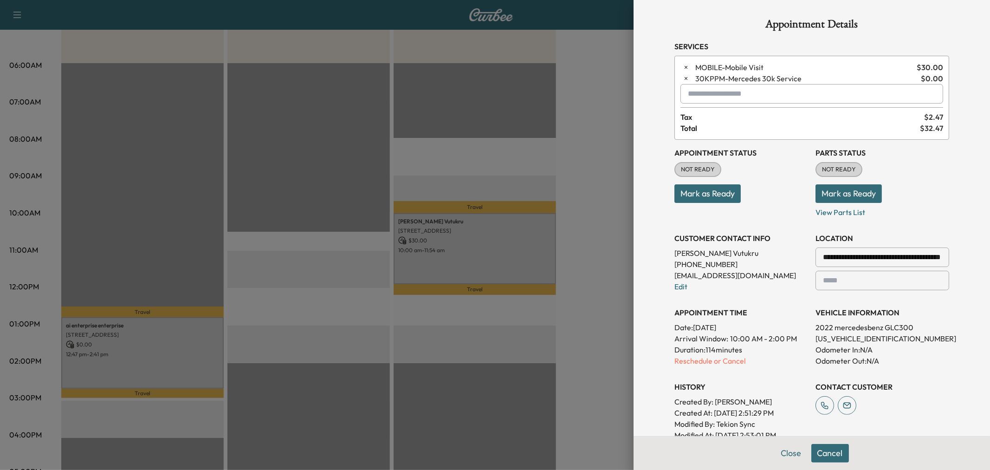
click at [751, 83] on span "30KPPM - Mercedes 30k Service" at bounding box center [807, 78] width 222 height 11
click at [754, 105] on div "MOBILE - Mobile Visit $ 30.00 30KPPM - Mercedes 30k Service $ 0.00 Tax $ 2.47 T…" at bounding box center [812, 98] width 275 height 84
click at [749, 98] on input "text" at bounding box center [812, 94] width 263 height 20
click at [749, 98] on input "*" at bounding box center [812, 94] width 263 height 20
click at [766, 119] on p "MIDDAY - Mid-Day Appointment" at bounding box center [778, 118] width 202 height 13
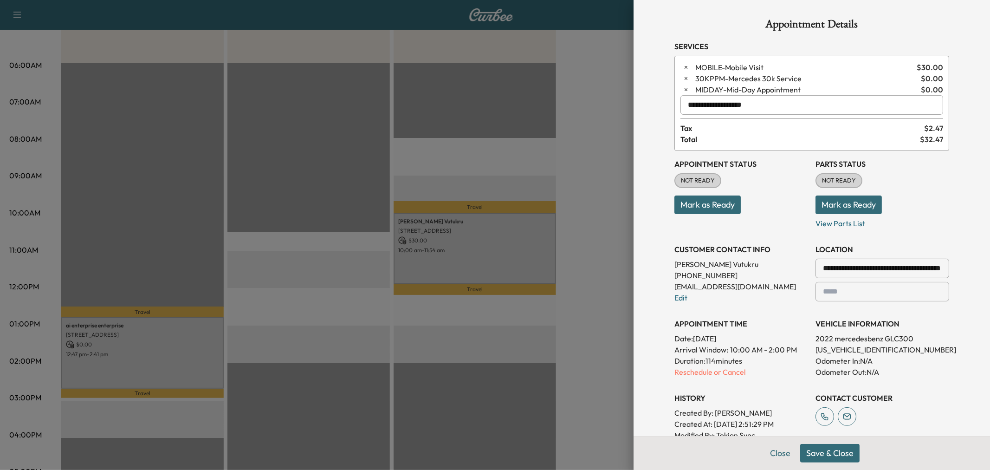
type input "**********"
click at [824, 461] on button "Save & Close" at bounding box center [829, 453] width 59 height 19
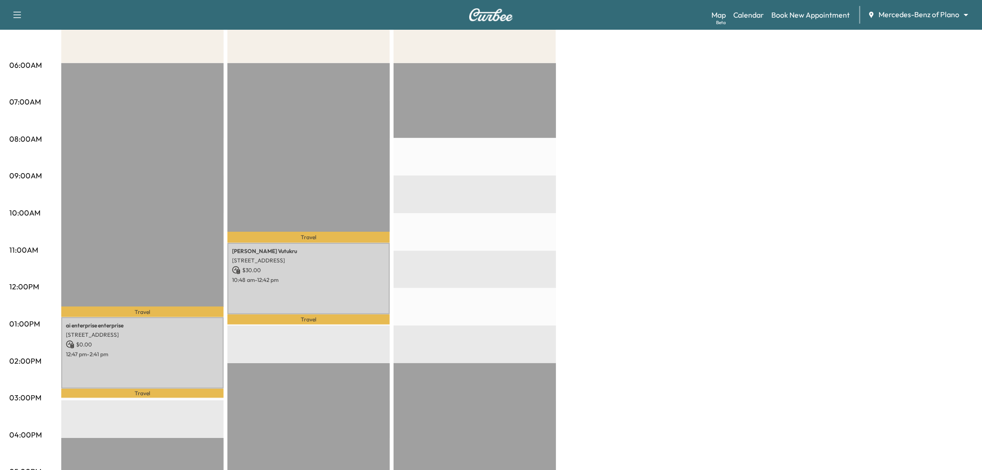
click at [700, 159] on div "Afternoon $ 0.00 Revenue 1 hr 54 min Work Time 32 min Transit Time Travel ai en…" at bounding box center [517, 315] width 912 height 696
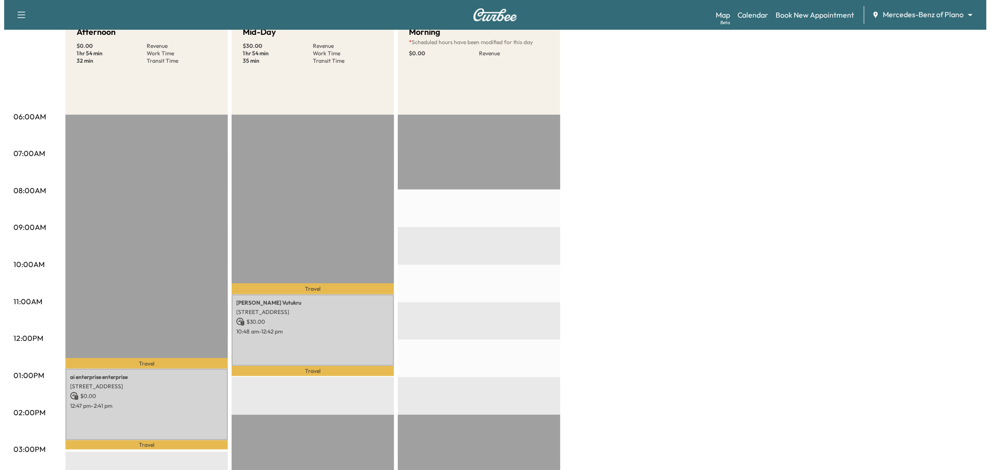
scroll to position [0, 0]
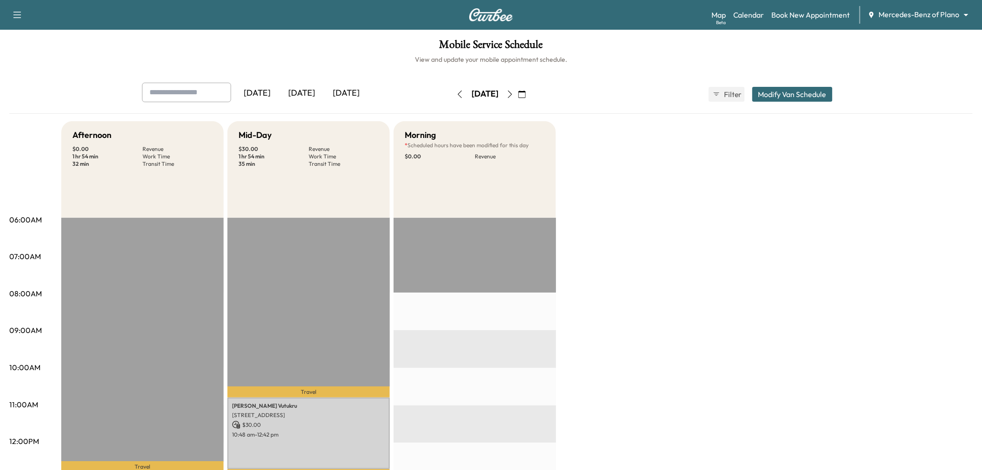
click at [810, 91] on button "Modify Van Schedule" at bounding box center [793, 94] width 80 height 15
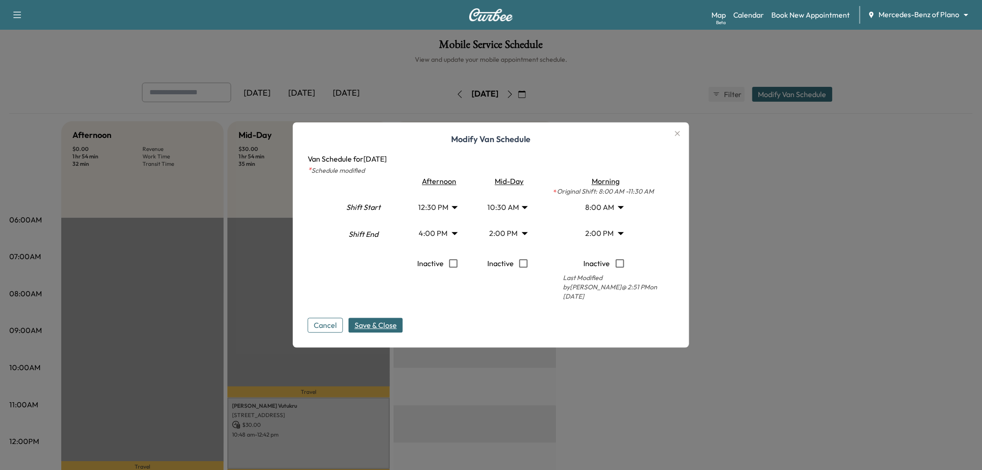
click at [605, 232] on body "Support Log Out Map Beta Calendar Book New Appointment Mercedes-Benz of Plano *…" at bounding box center [491, 235] width 982 height 470
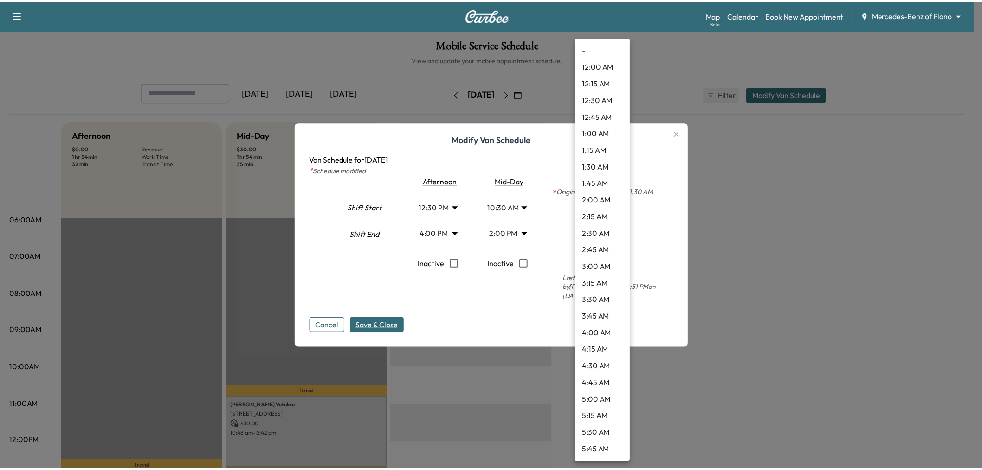
scroll to position [751, 0]
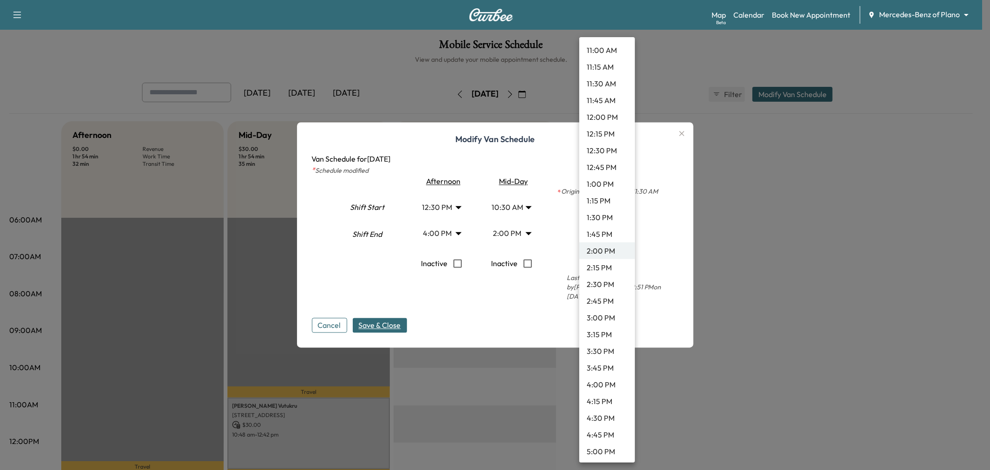
click at [606, 81] on li "11:30 AM" at bounding box center [607, 83] width 56 height 17
type input "****"
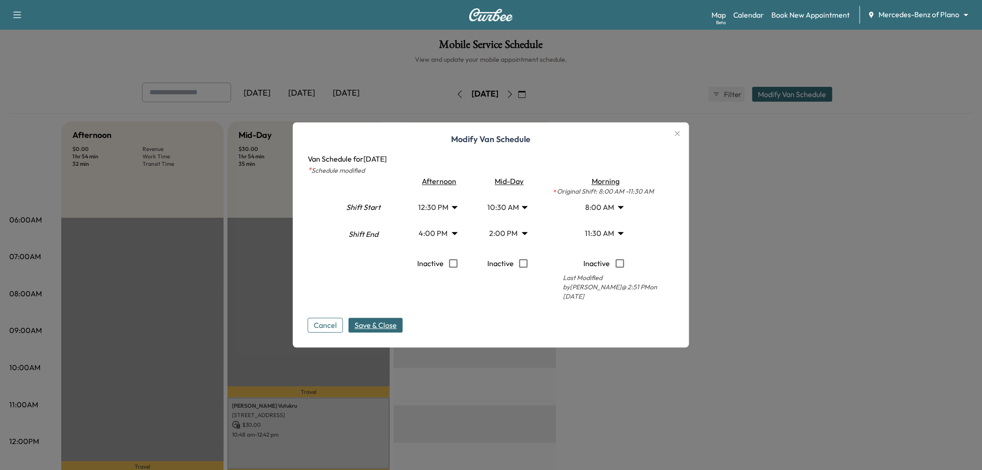
click at [391, 324] on span "Save & Close" at bounding box center [376, 325] width 42 height 11
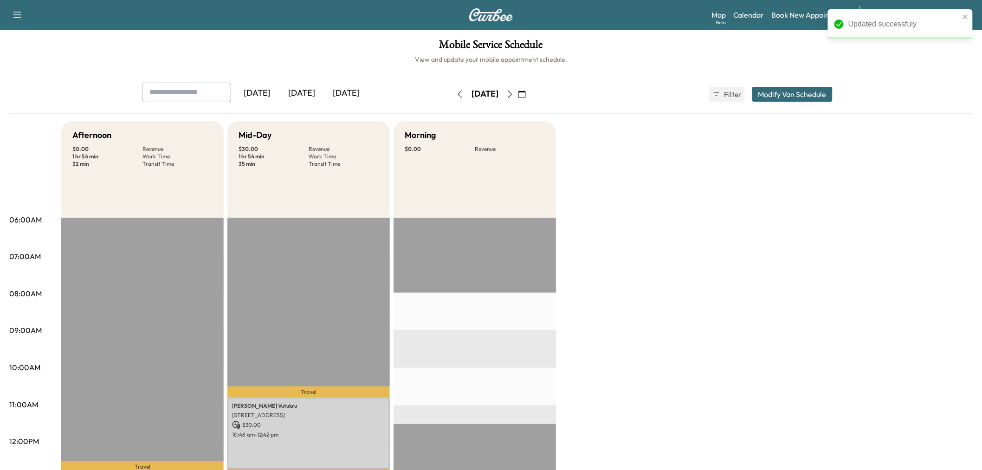
click at [748, 307] on div "Afternoon $ 0.00 Revenue 1 hr 54 min Work Time 32 min Transit Time Travel ai en…" at bounding box center [517, 469] width 912 height 696
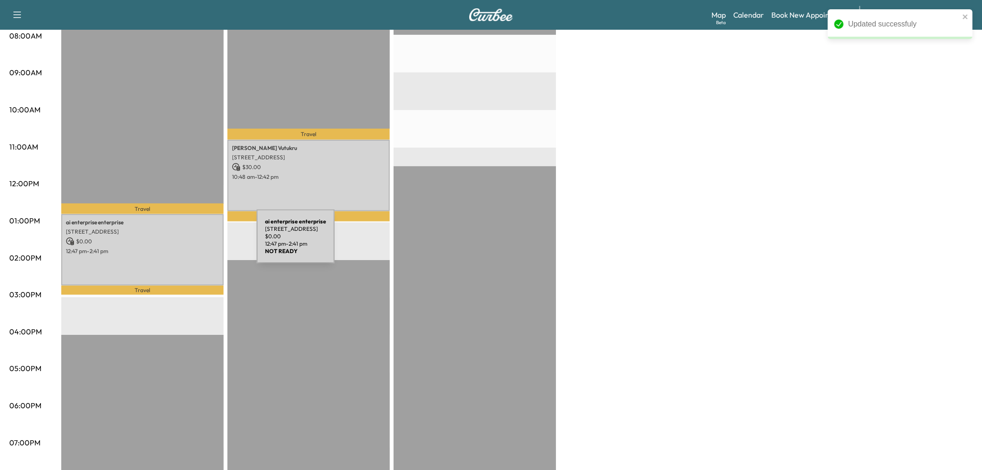
click at [182, 247] on p "12:47 pm - 2:41 pm" at bounding box center [142, 250] width 153 height 7
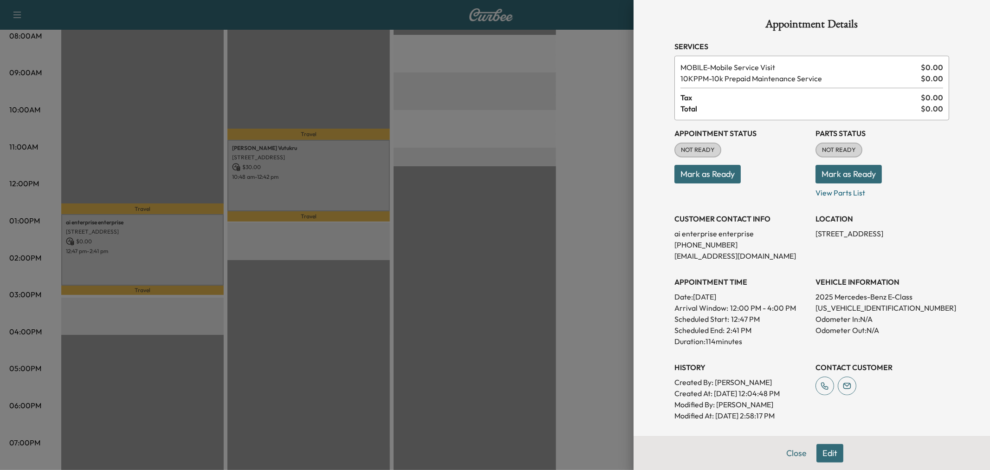
click at [182, 246] on div at bounding box center [495, 235] width 990 height 470
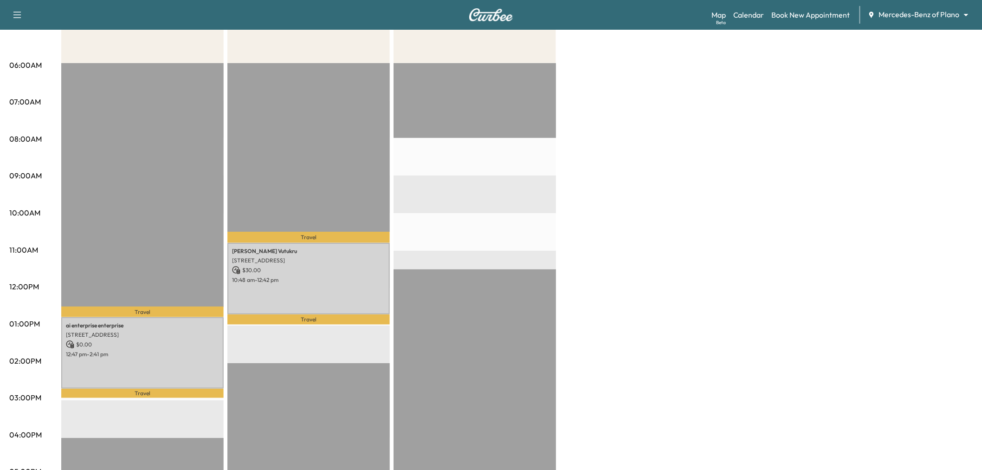
scroll to position [103, 0]
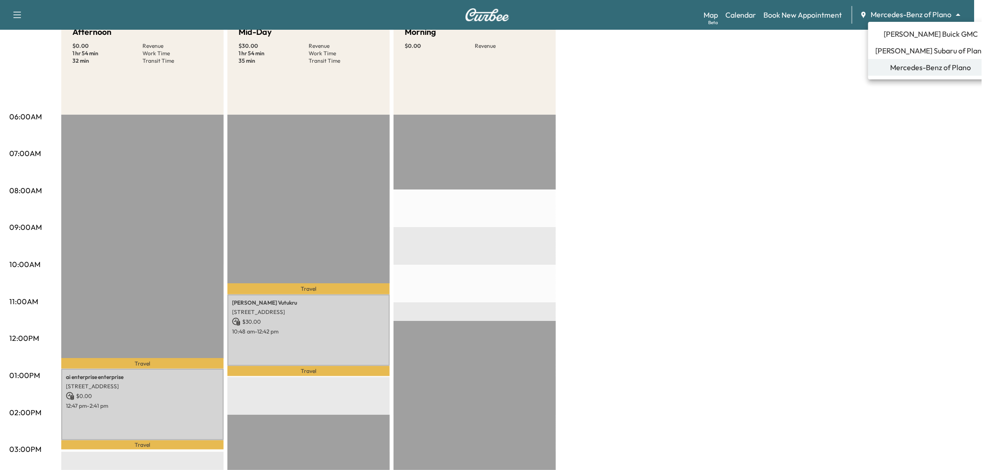
click at [895, 19] on body "Support Log Out Map Beta Calendar Book New Appointment Mercedes-Benz of Plano *…" at bounding box center [491, 132] width 982 height 470
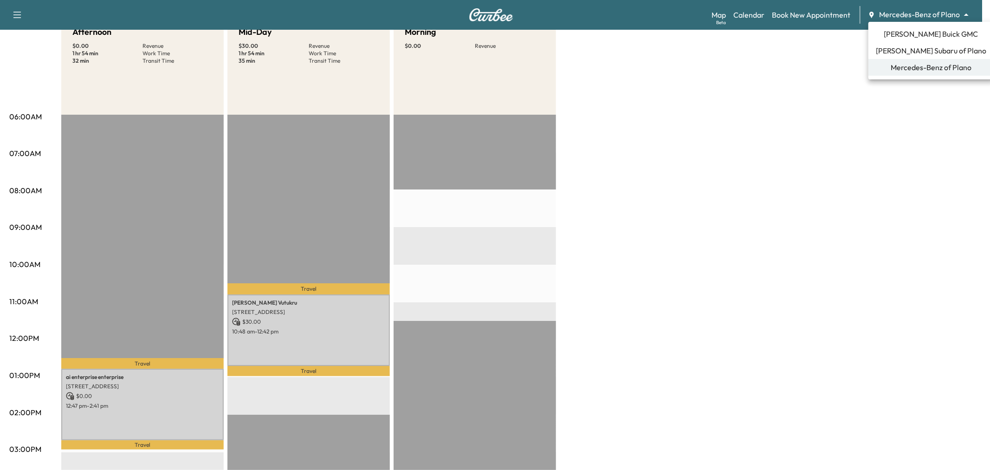
click at [931, 28] on span "[PERSON_NAME] Buick GMC" at bounding box center [932, 33] width 94 height 11
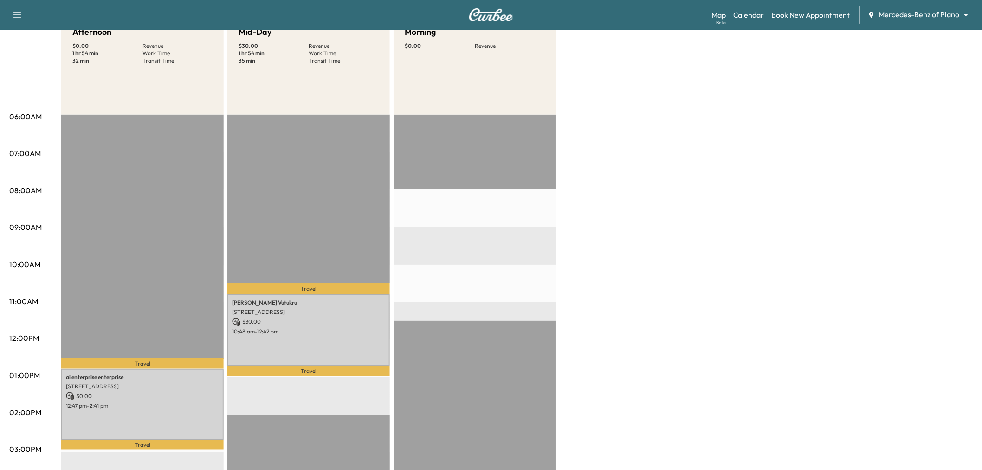
scroll to position [0, 0]
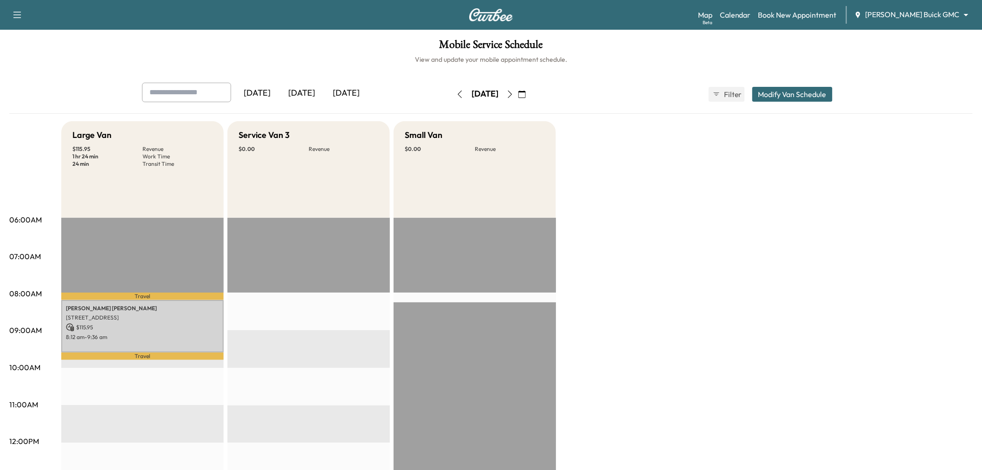
click at [300, 94] on div "[DATE]" at bounding box center [302, 93] width 45 height 21
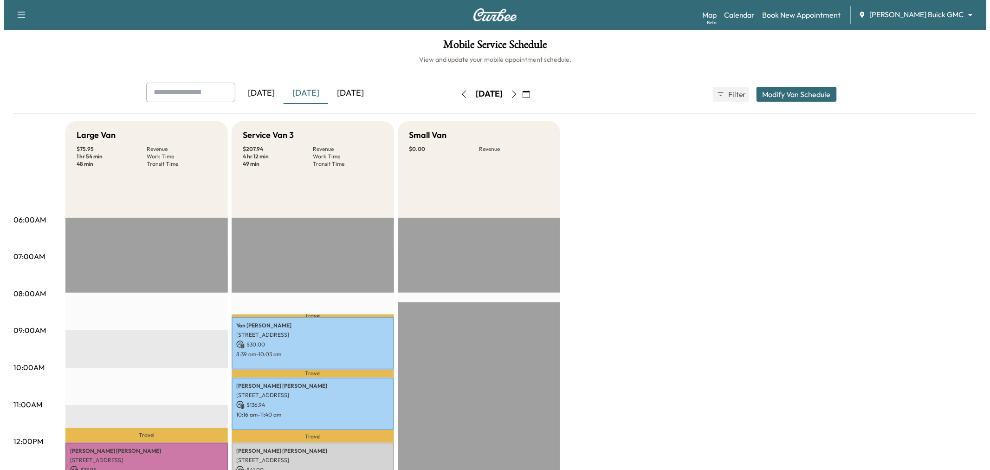
scroll to position [155, 0]
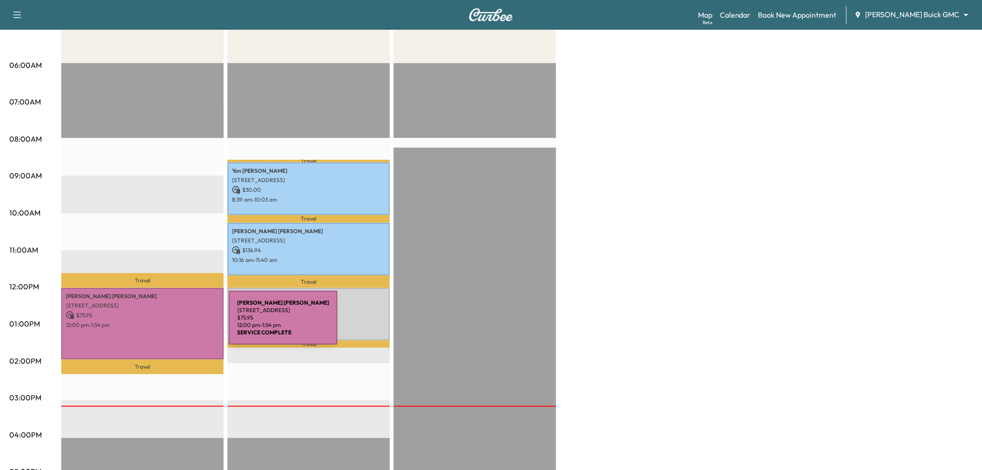
click at [159, 323] on p "12:00 pm - 1:54 pm" at bounding box center [142, 324] width 153 height 7
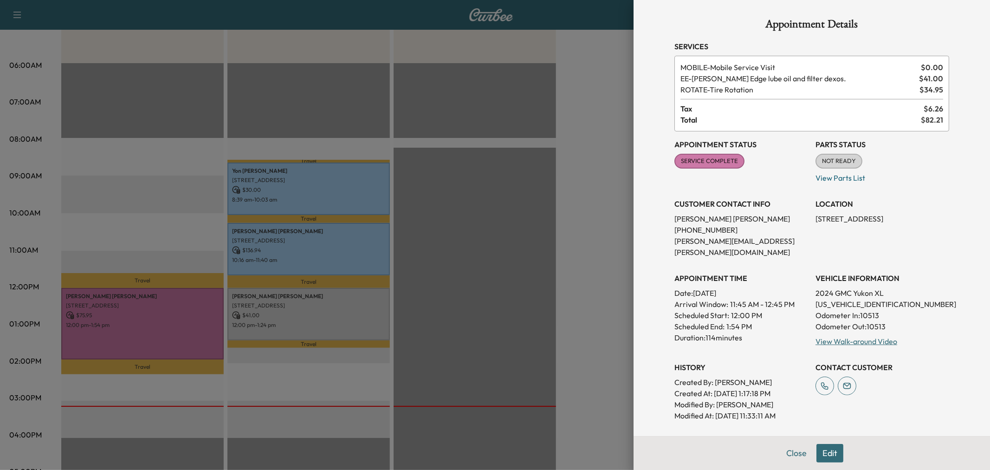
drag, startPoint x: 805, startPoint y: 220, endPoint x: 930, endPoint y: 221, distance: 124.9
click at [930, 221] on div "Appointment Status SERVICE COMPLETE Mark as Not Ready Parts Status NOT READY Ma…" at bounding box center [812, 276] width 275 height 290
copy p "3520 Oak Lawn Ave, Dallas, TX 75219"
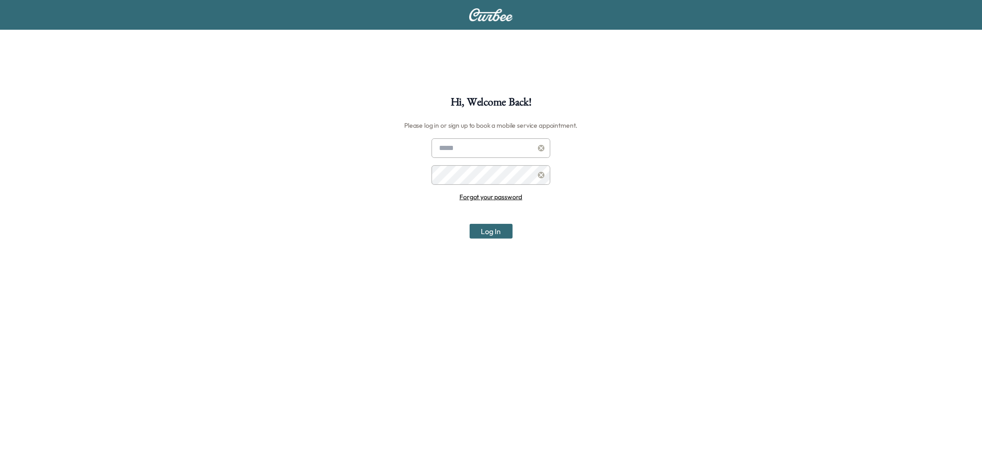
type input "**********"
click at [490, 235] on button "Log In" at bounding box center [491, 231] width 43 height 15
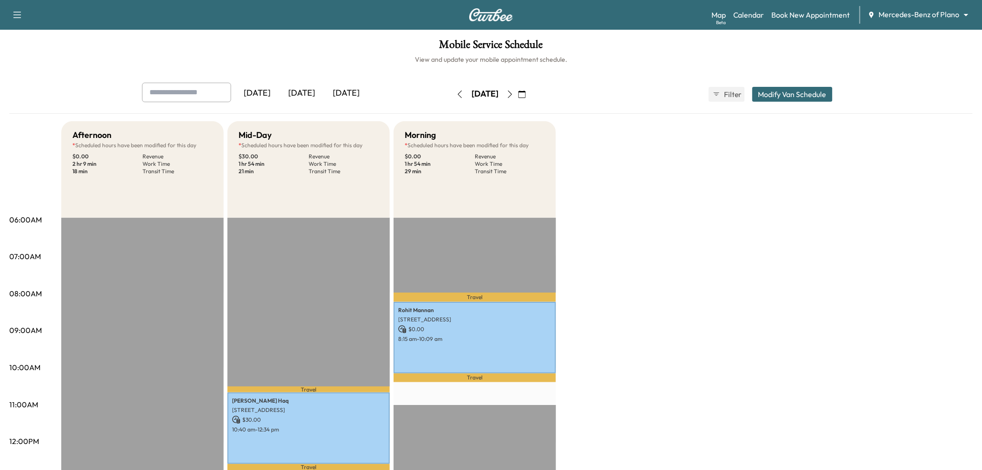
click at [349, 90] on div "[DATE]" at bounding box center [346, 93] width 45 height 21
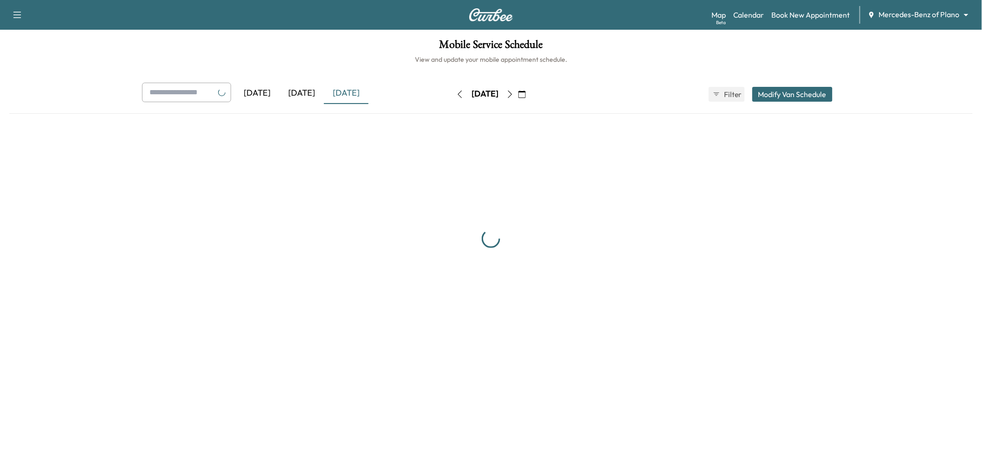
click at [952, 6] on div "Map Beta Calendar Book New Appointment Mercedes-Benz of Plano ******** ​" at bounding box center [843, 15] width 263 height 18
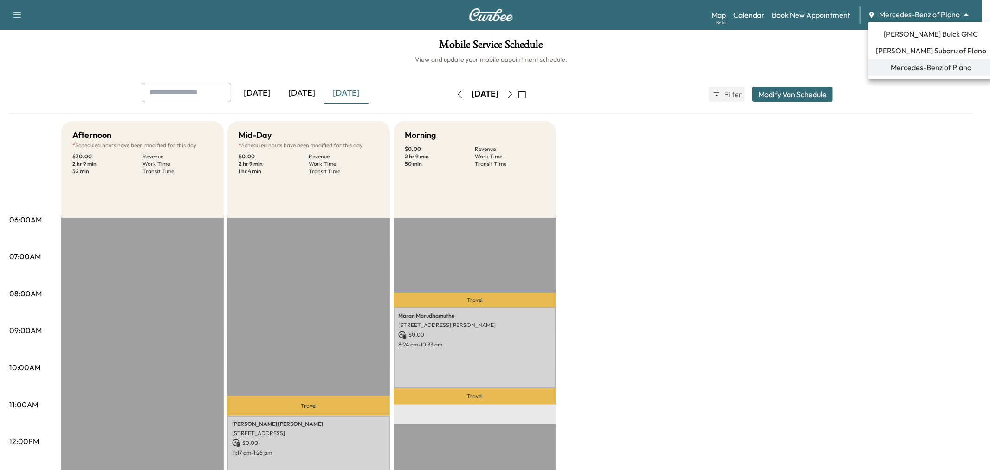
click at [946, 13] on body "Support Log Out Map Beta Calendar Book New Appointment Mercedes-Benz of Plano *…" at bounding box center [495, 235] width 990 height 470
click at [920, 47] on span "[PERSON_NAME] Subaru of Plano" at bounding box center [931, 50] width 111 height 11
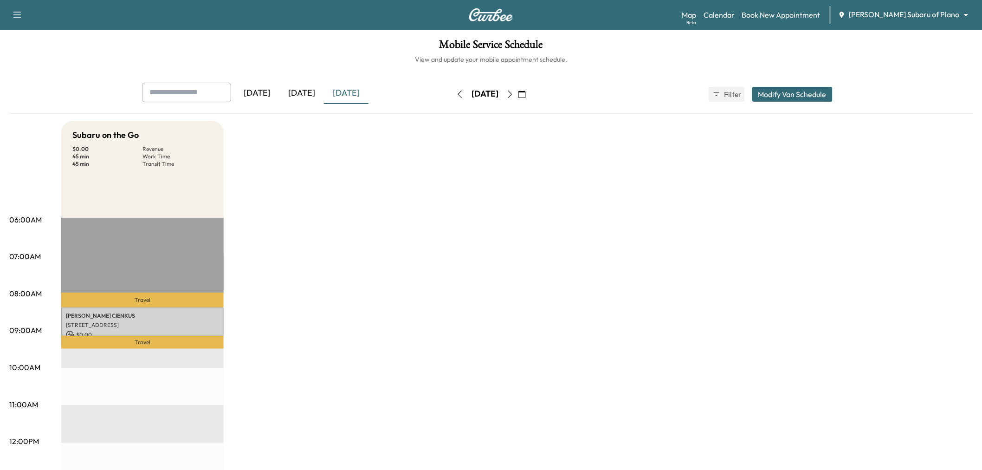
click at [356, 177] on div "Subaru on the Go $ 0.00 Revenue 45 min Work Time 45 min Transit Time Travel [PE…" at bounding box center [517, 469] width 912 height 696
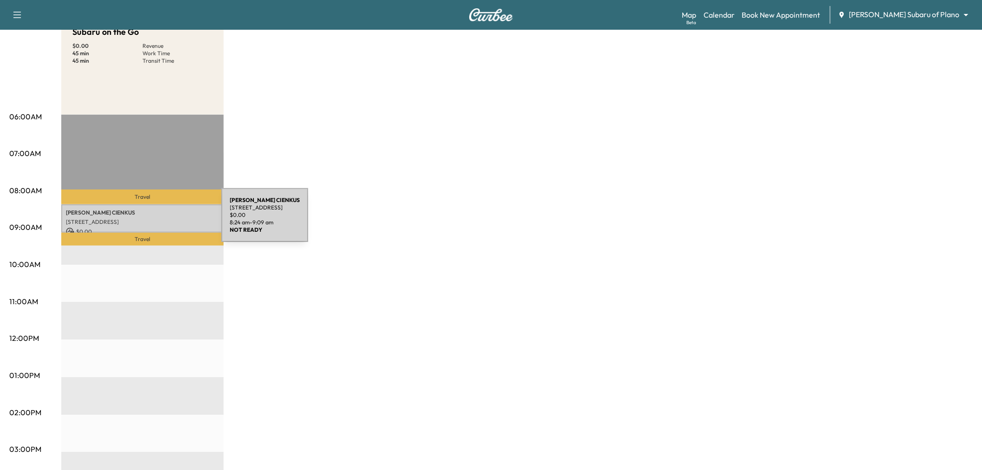
click at [150, 218] on p "[STREET_ADDRESS]" at bounding box center [142, 221] width 153 height 7
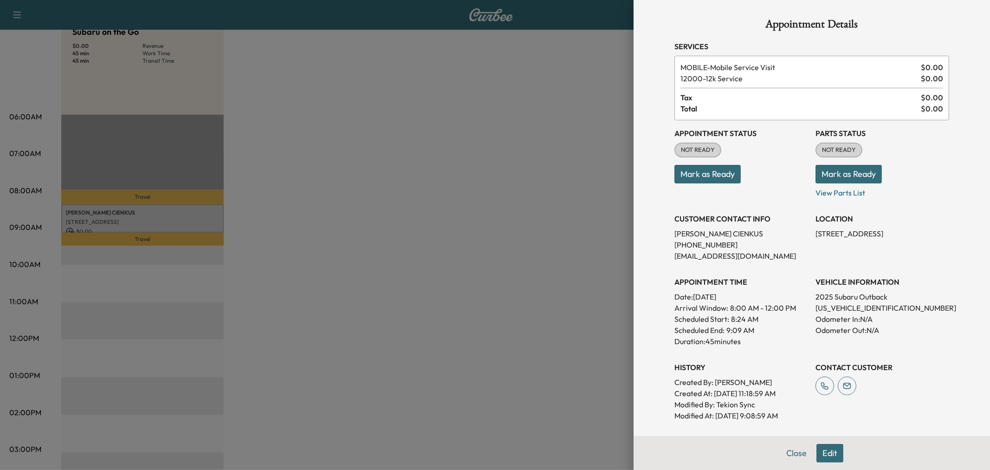
click at [442, 234] on div at bounding box center [495, 235] width 990 height 470
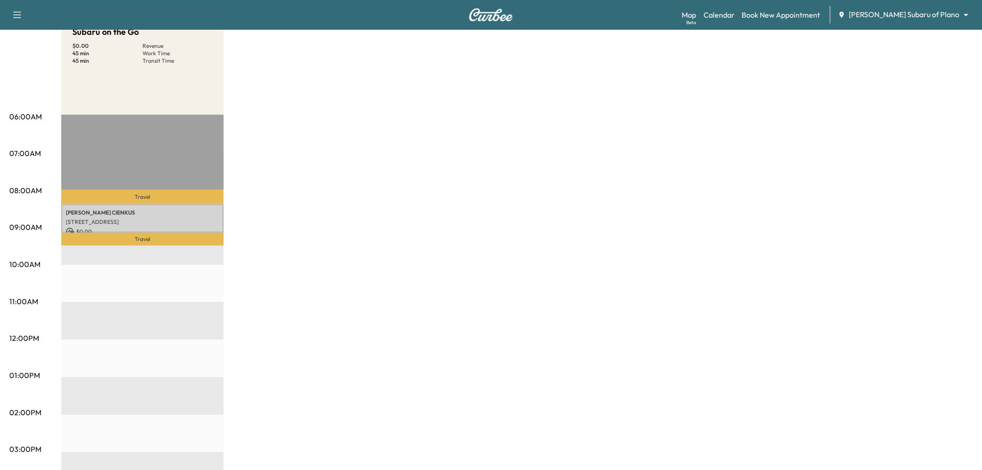
scroll to position [0, 0]
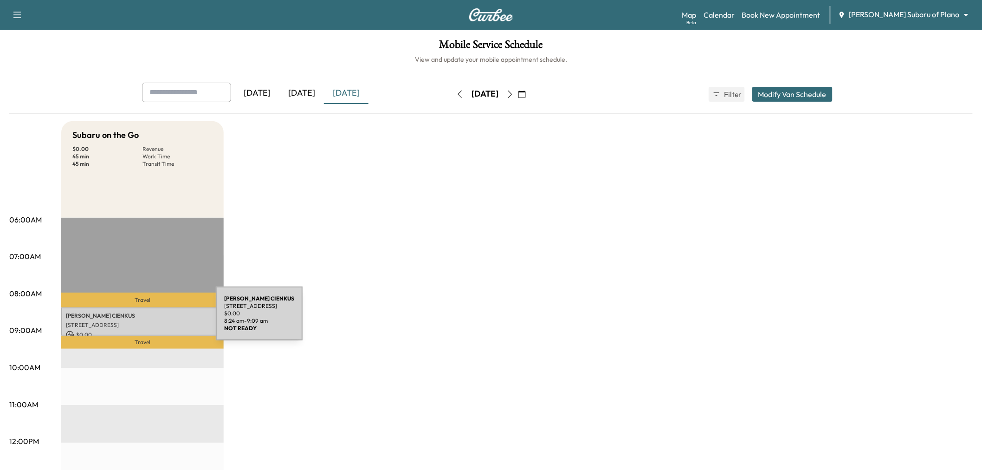
click at [146, 319] on div "[PERSON_NAME] [STREET_ADDRESS] $ 0.00 8:24 am - 9:09 am" at bounding box center [142, 321] width 163 height 28
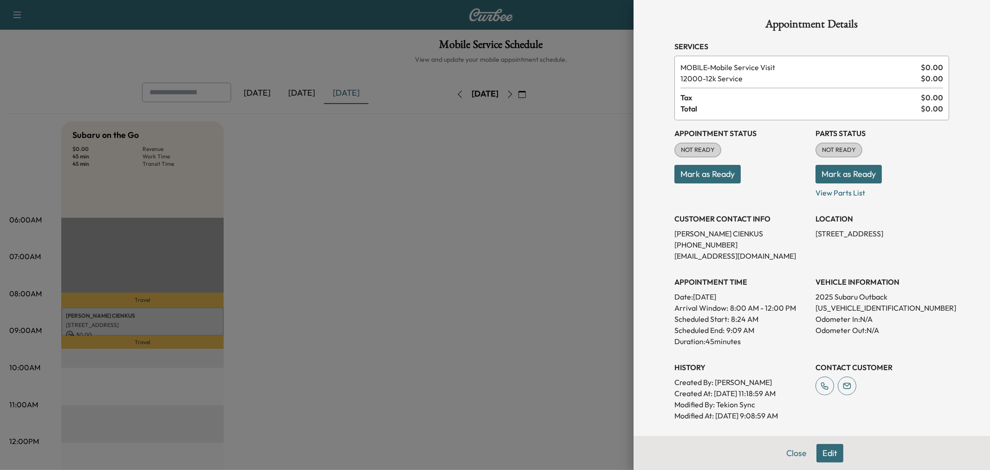
click at [547, 271] on div at bounding box center [495, 235] width 990 height 470
